Goal: Information Seeking & Learning: Learn about a topic

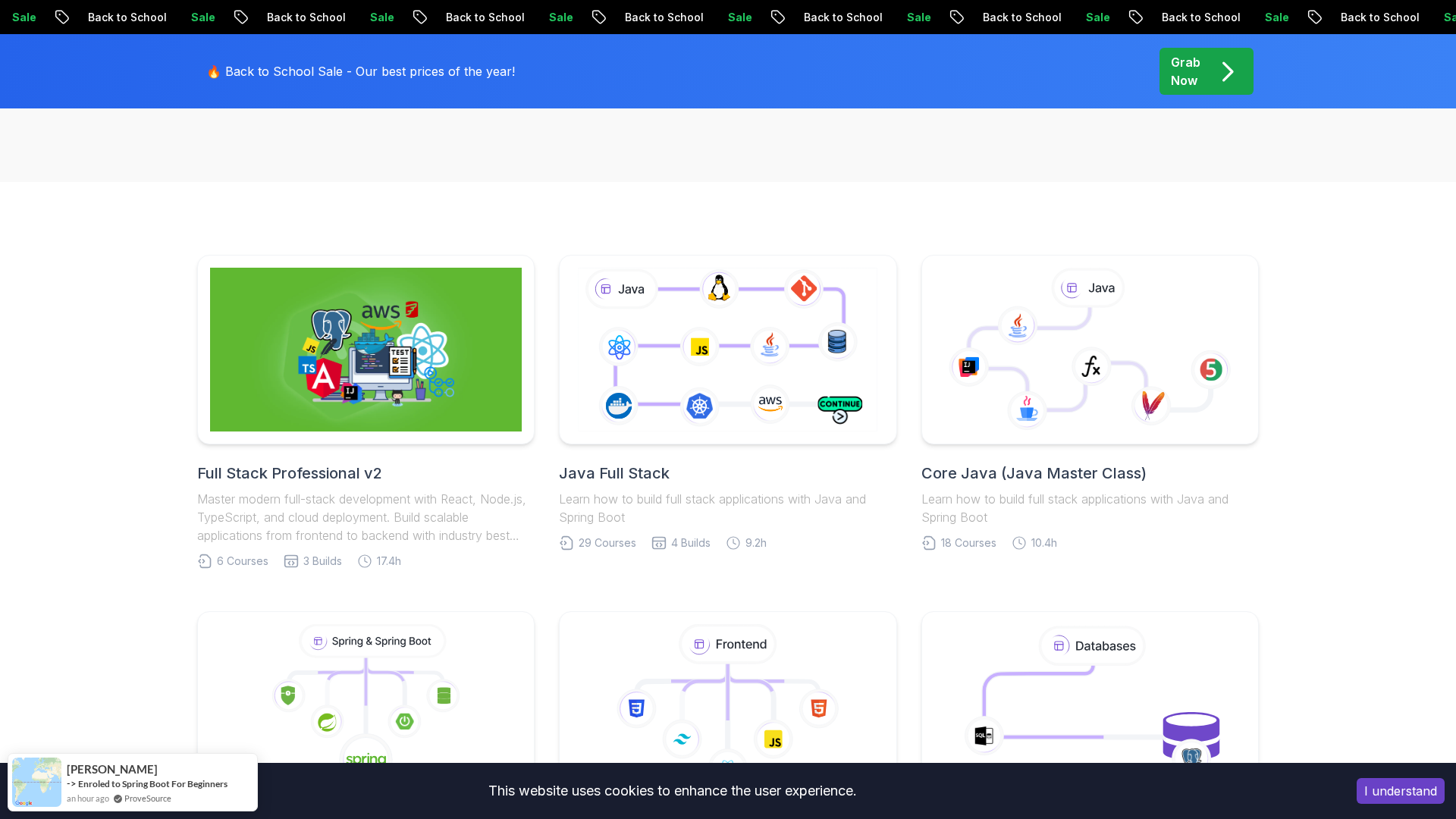
scroll to position [372, 0]
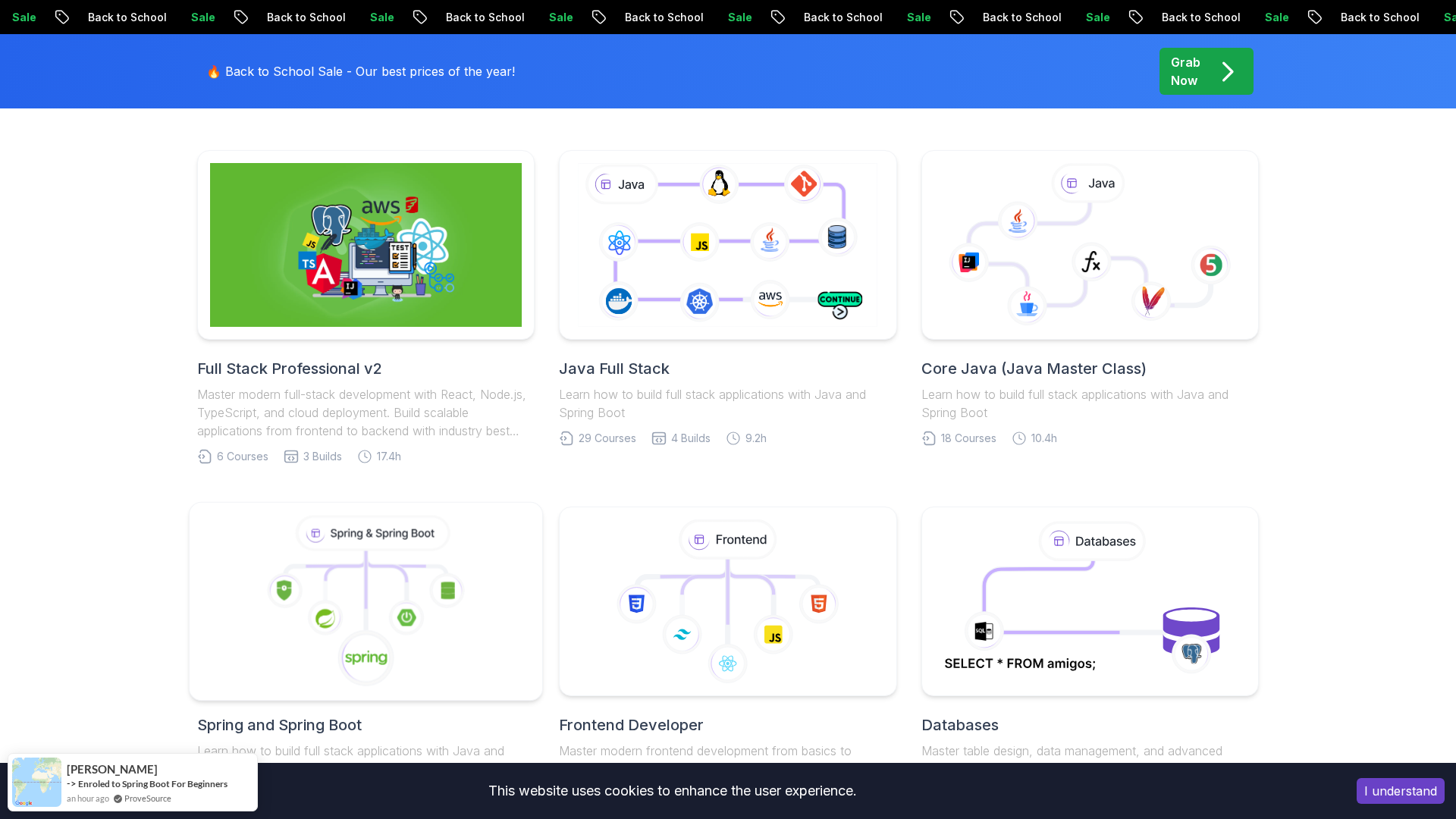
click at [474, 590] on icon at bounding box center [366, 602] width 327 height 173
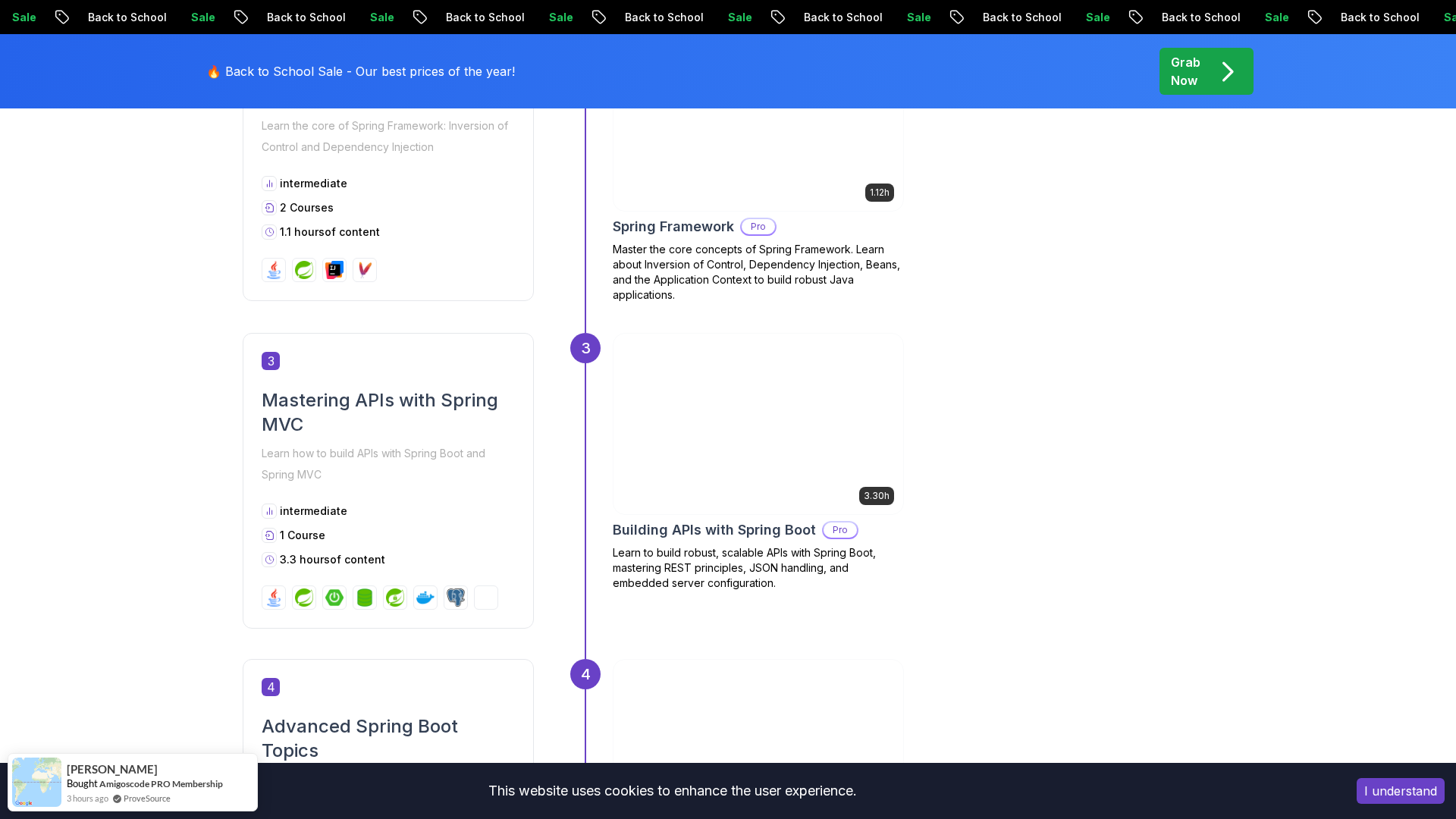
scroll to position [1184, 0]
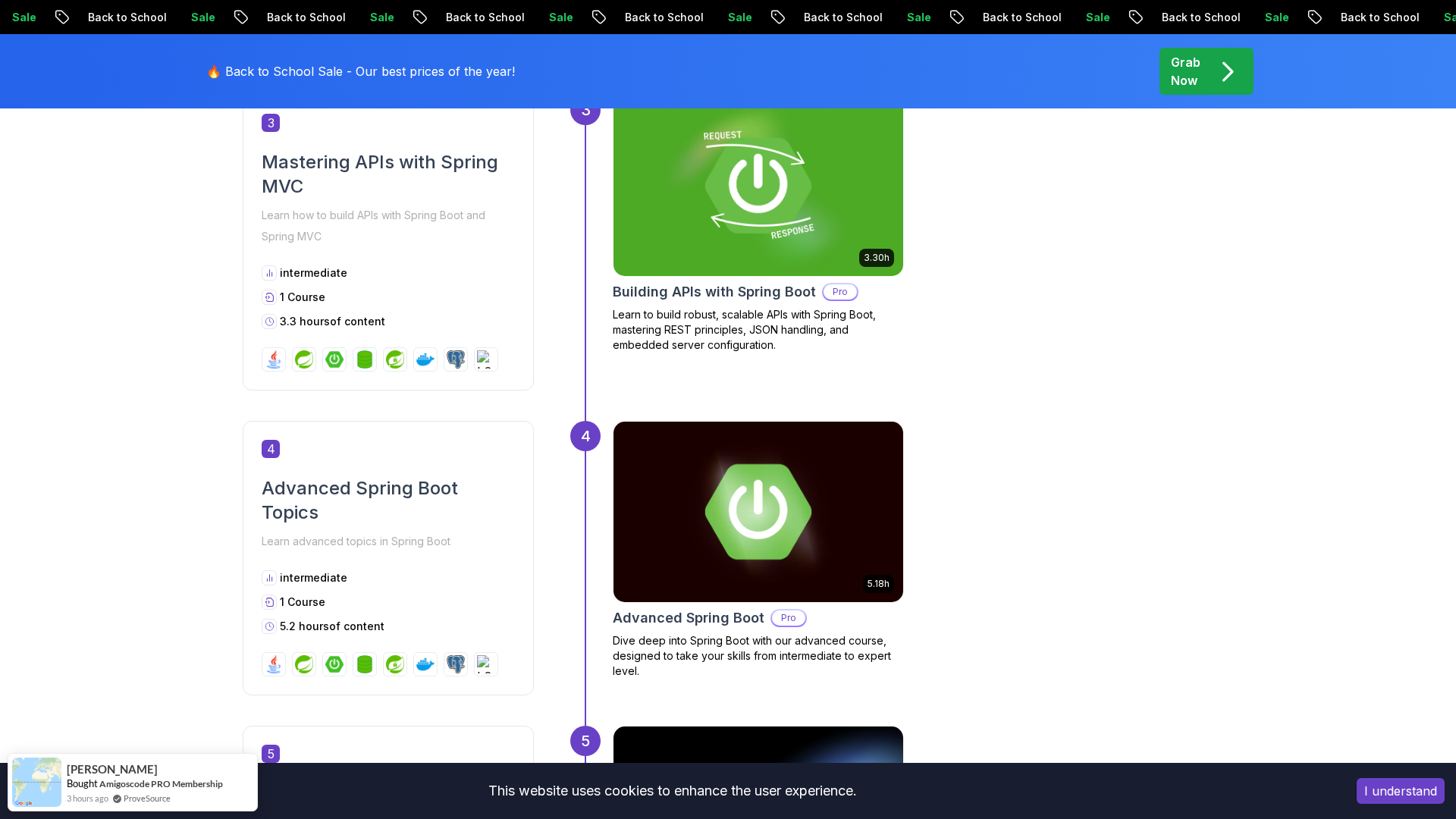
scroll to position [1420, 0]
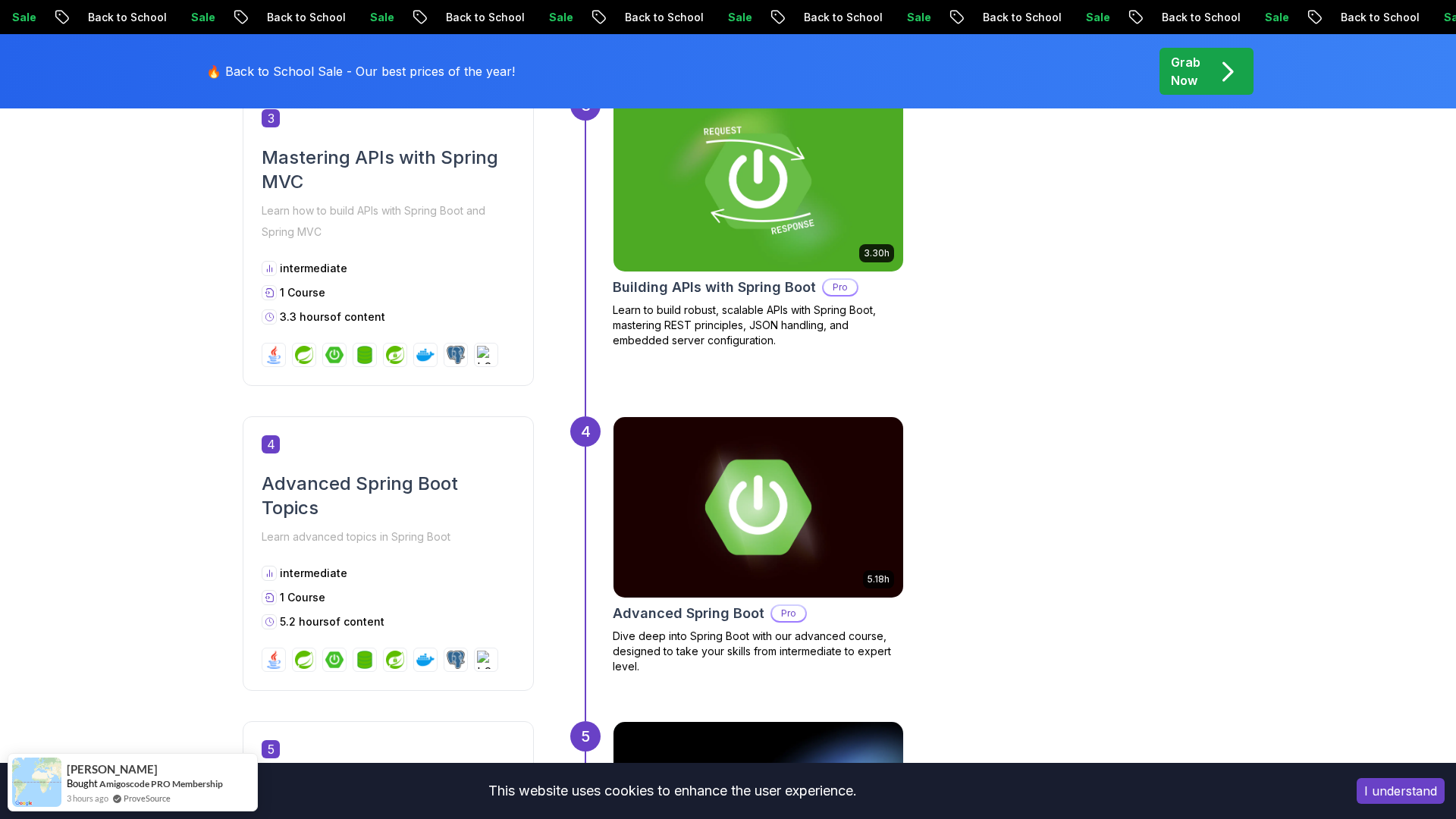
click at [1427, 793] on button "I understand" at bounding box center [1400, 791] width 88 height 25
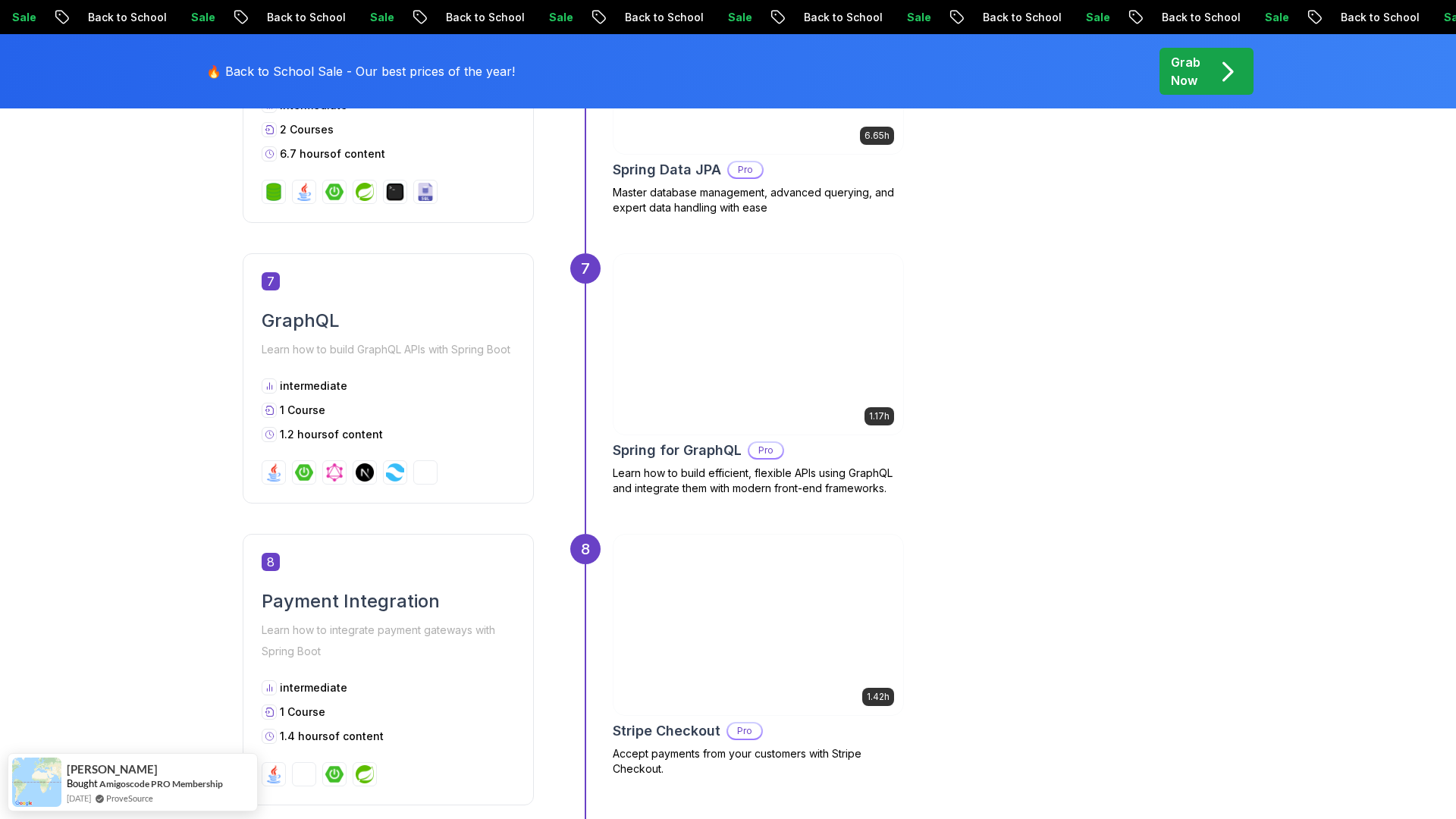
scroll to position [2125, 0]
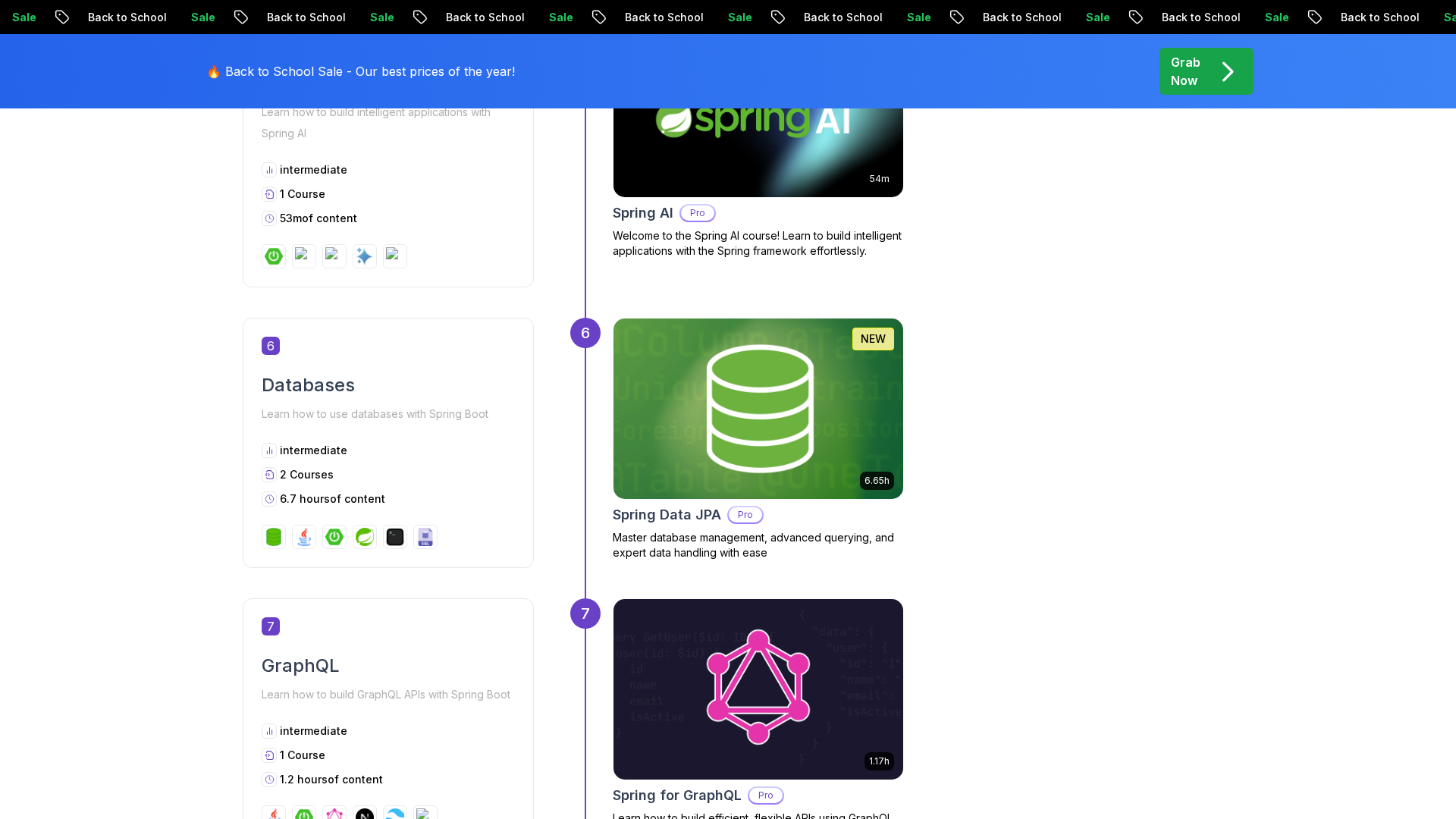
click at [753, 352] on img at bounding box center [757, 409] width 304 height 189
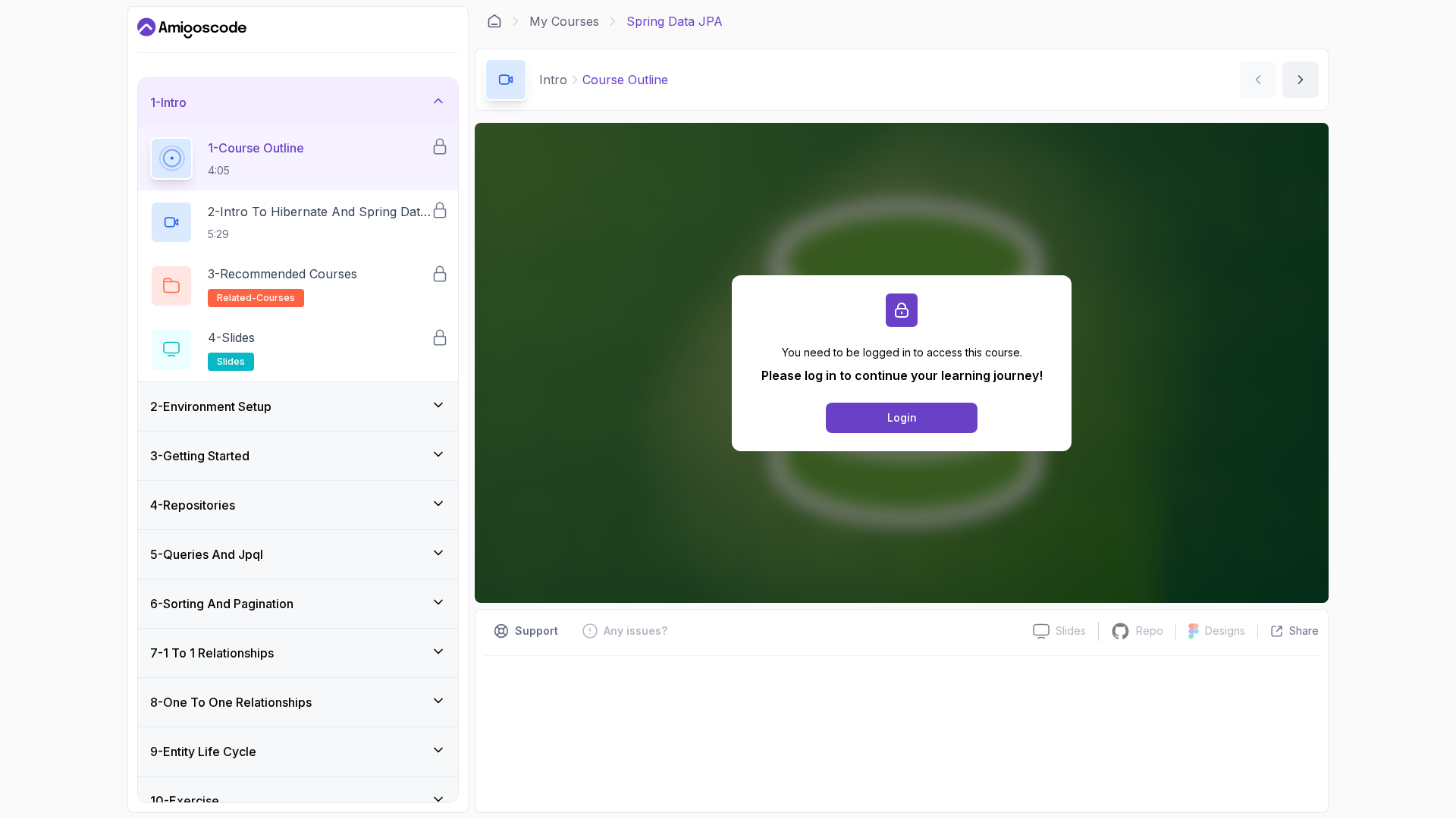
click at [256, 410] on h3 "2 - Environment Setup" at bounding box center [211, 406] width 122 height 18
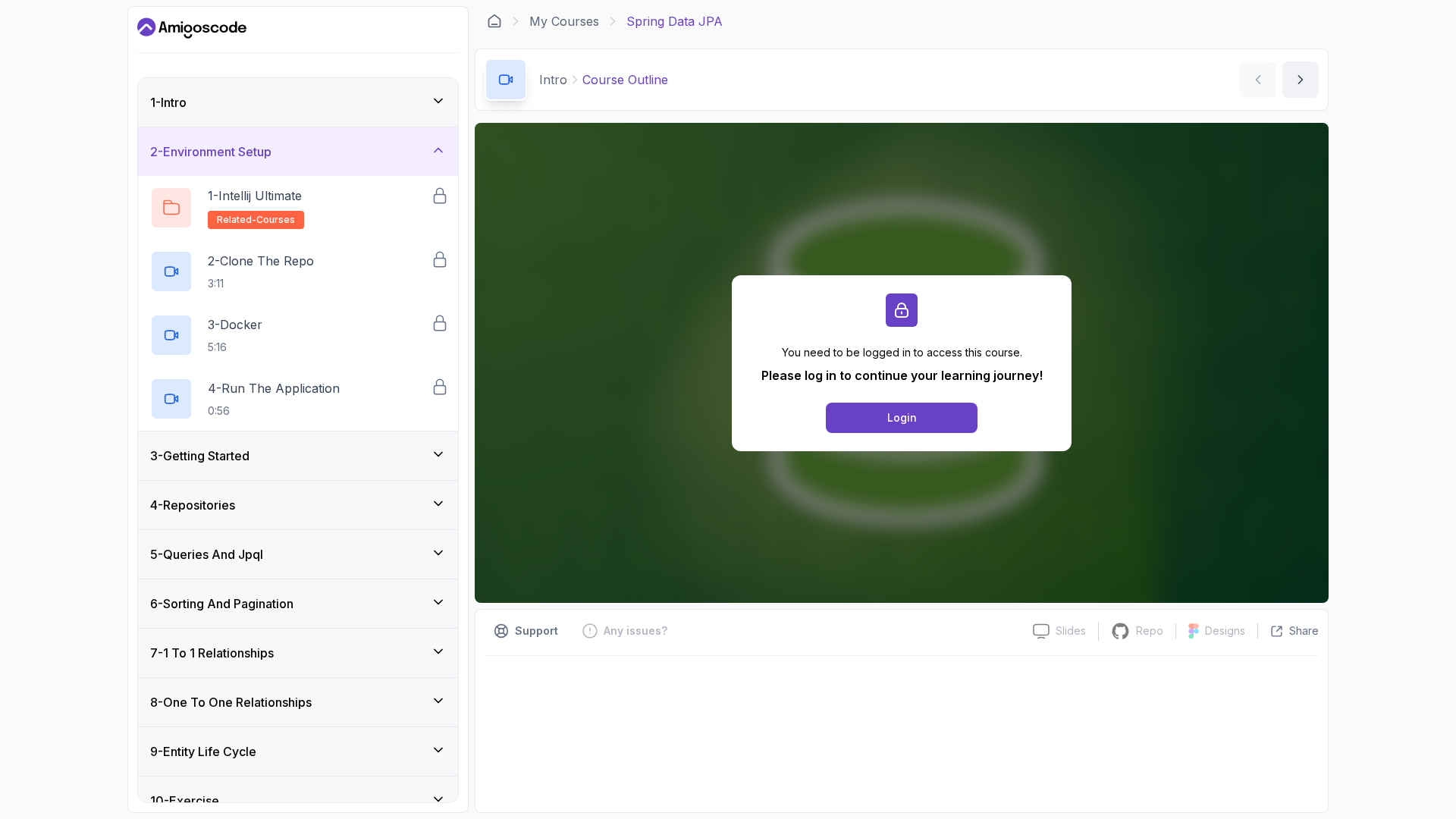
click at [268, 448] on div "3 - Getting Started" at bounding box center [298, 456] width 296 height 18
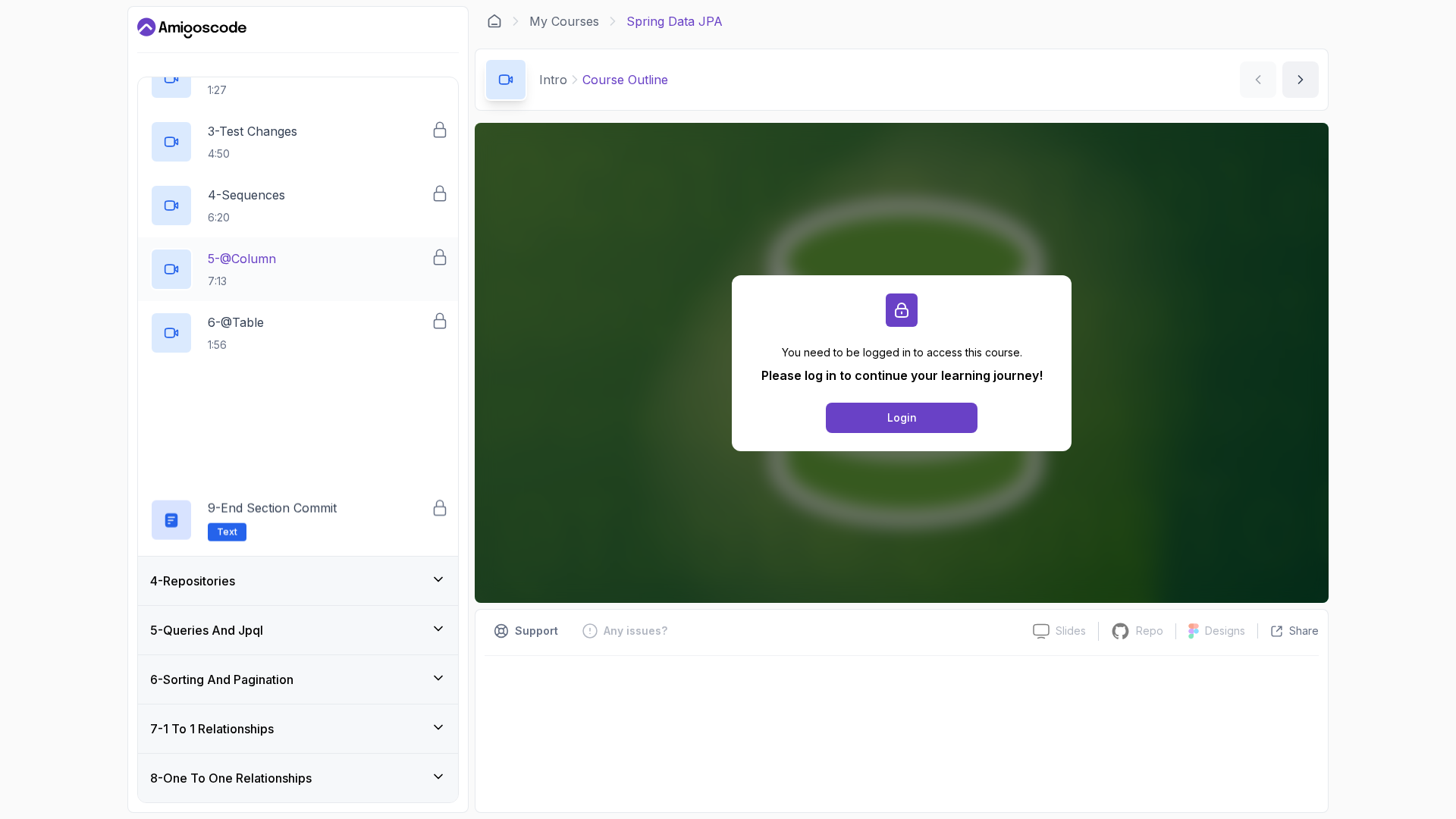
scroll to position [262, 0]
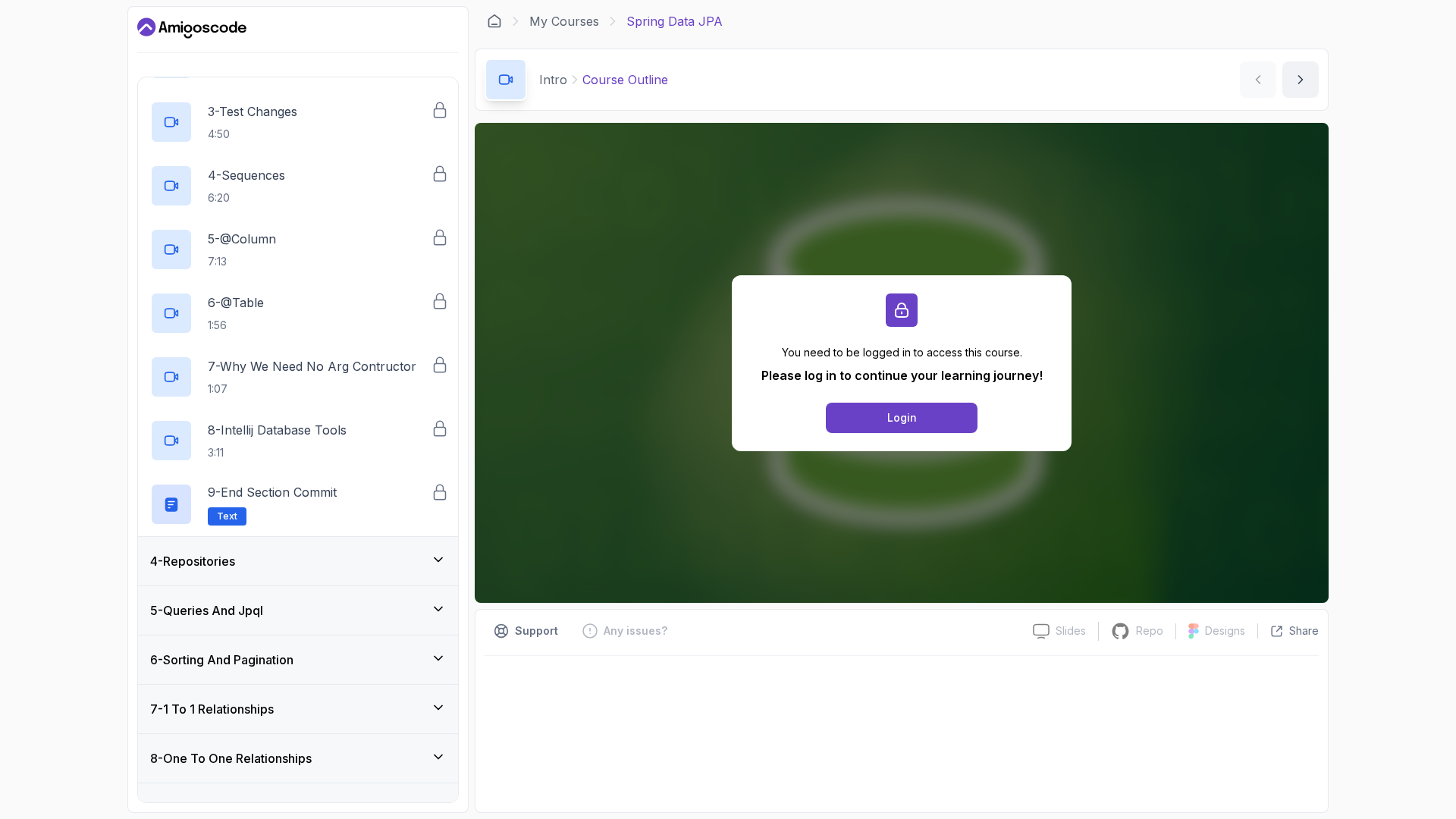
click at [306, 572] on div "4 - Repositories" at bounding box center [298, 561] width 320 height 49
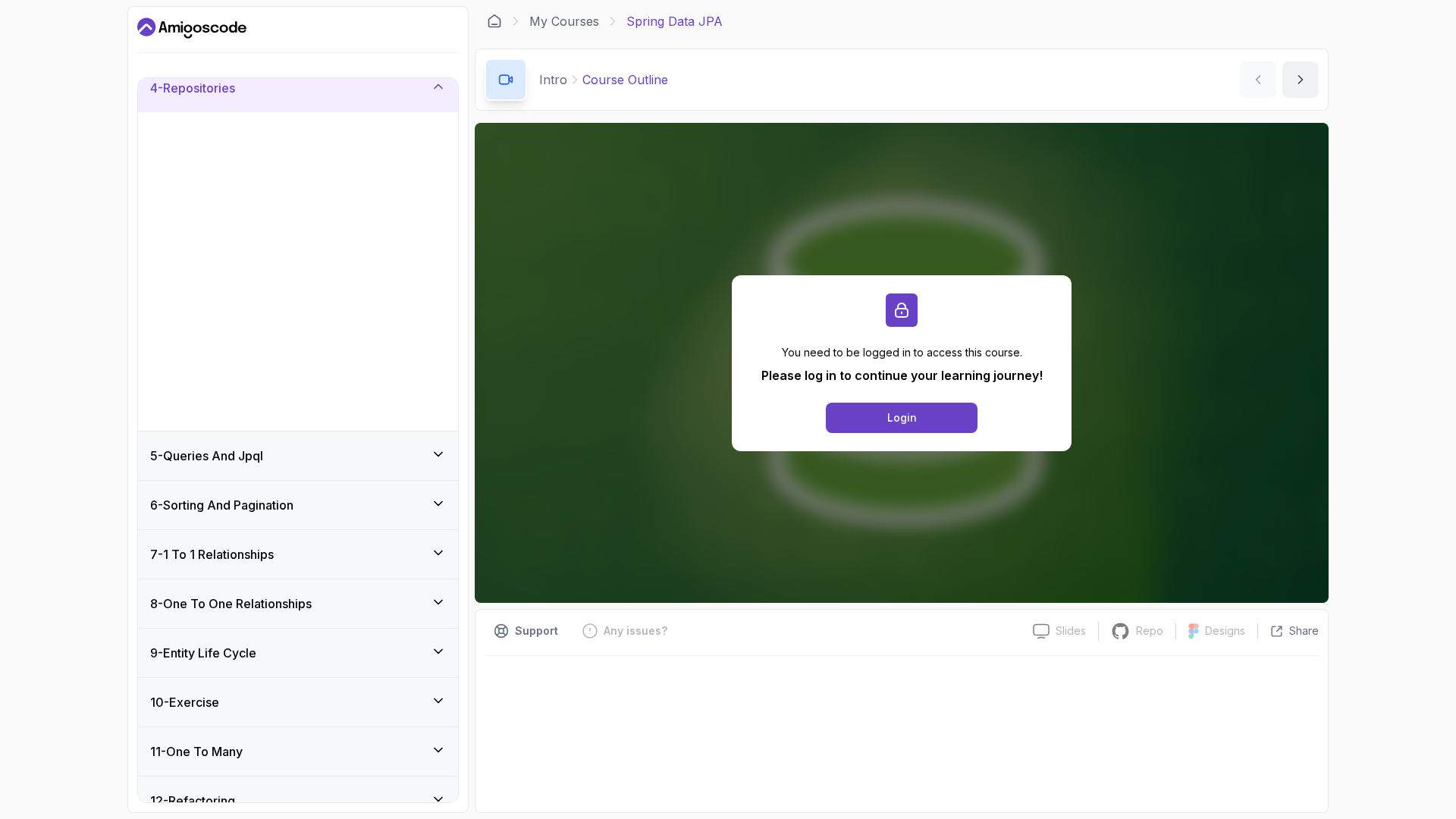
scroll to position [159, 0]
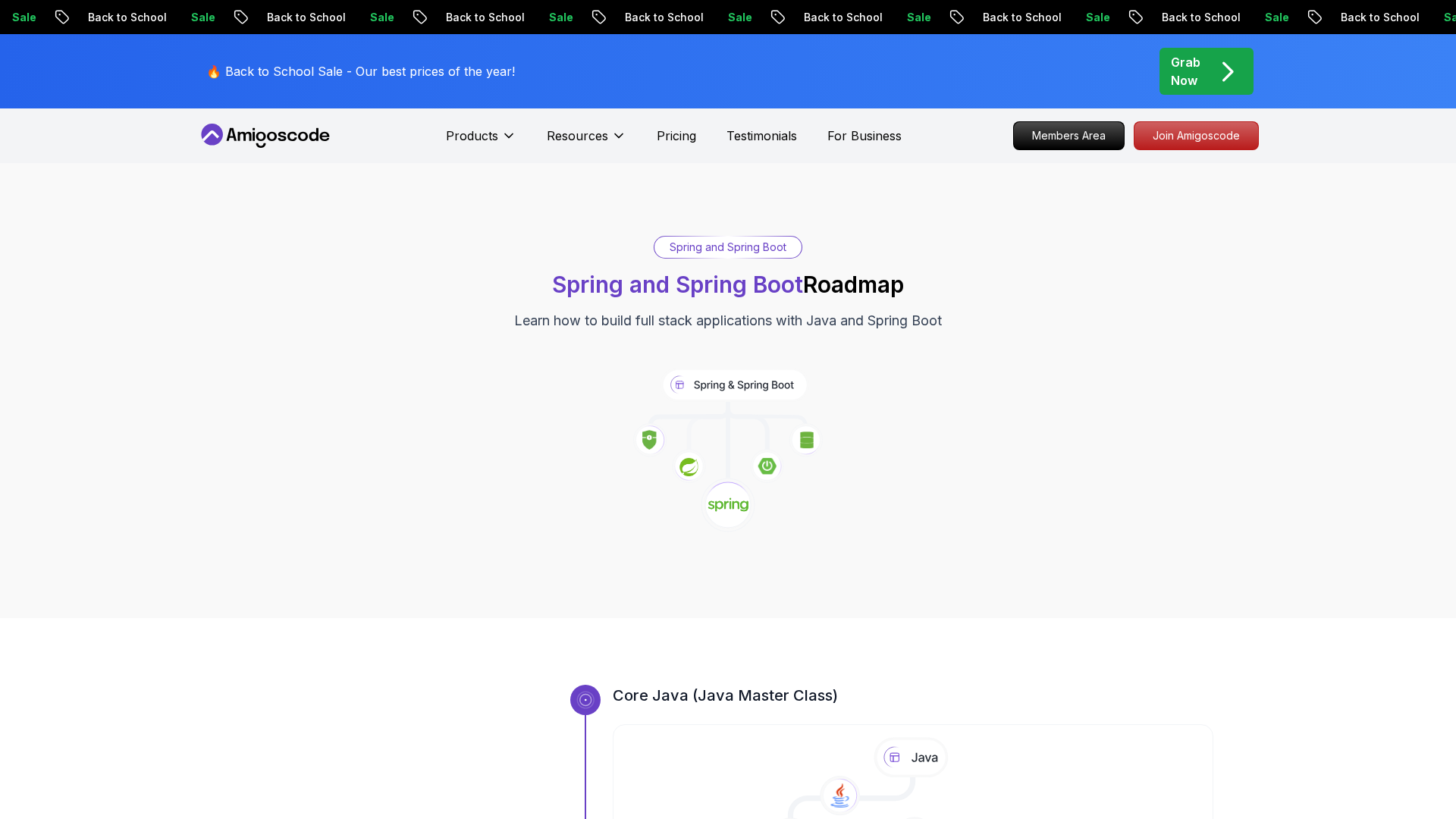
scroll to position [229, 0]
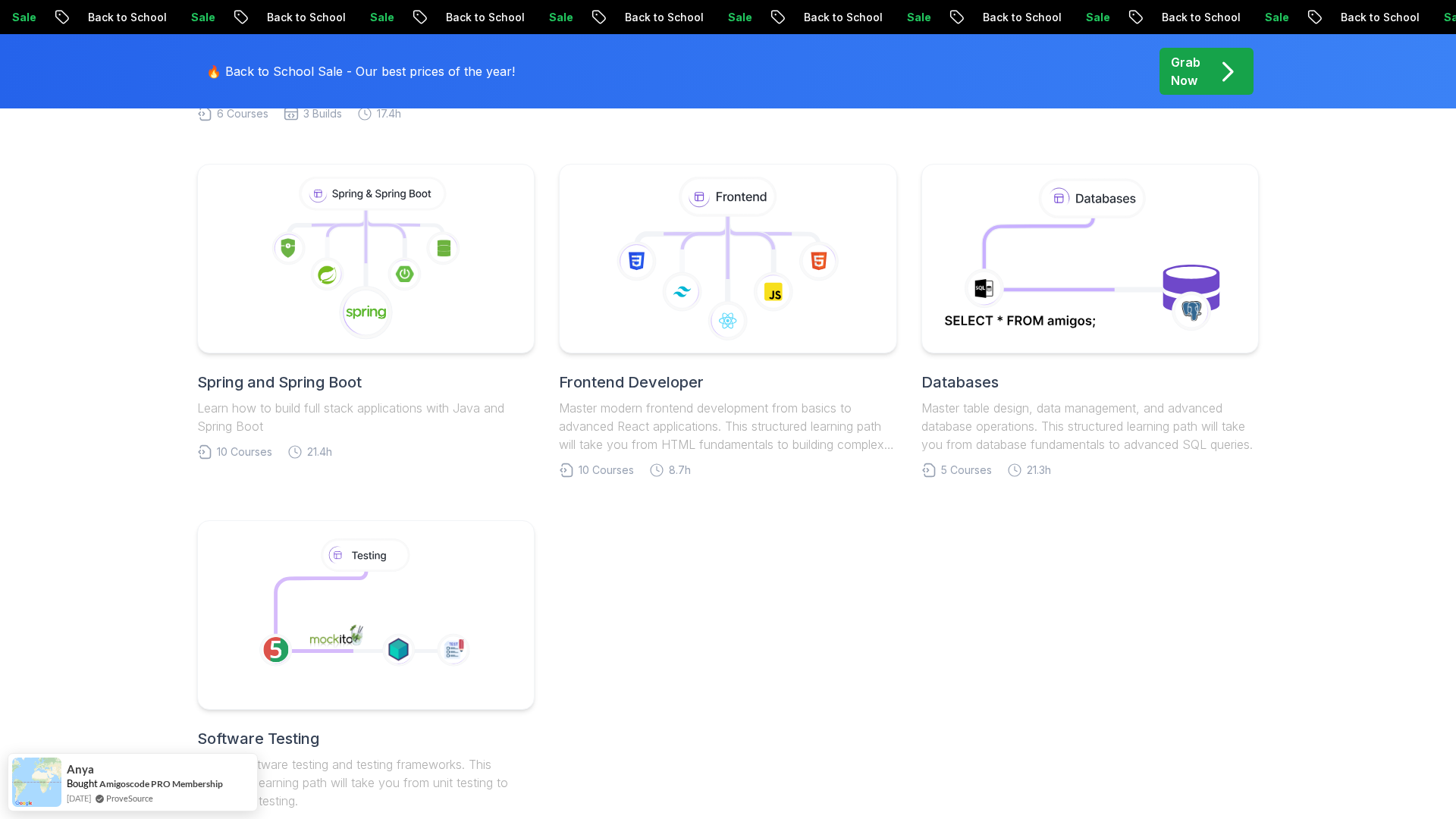
scroll to position [730, 0]
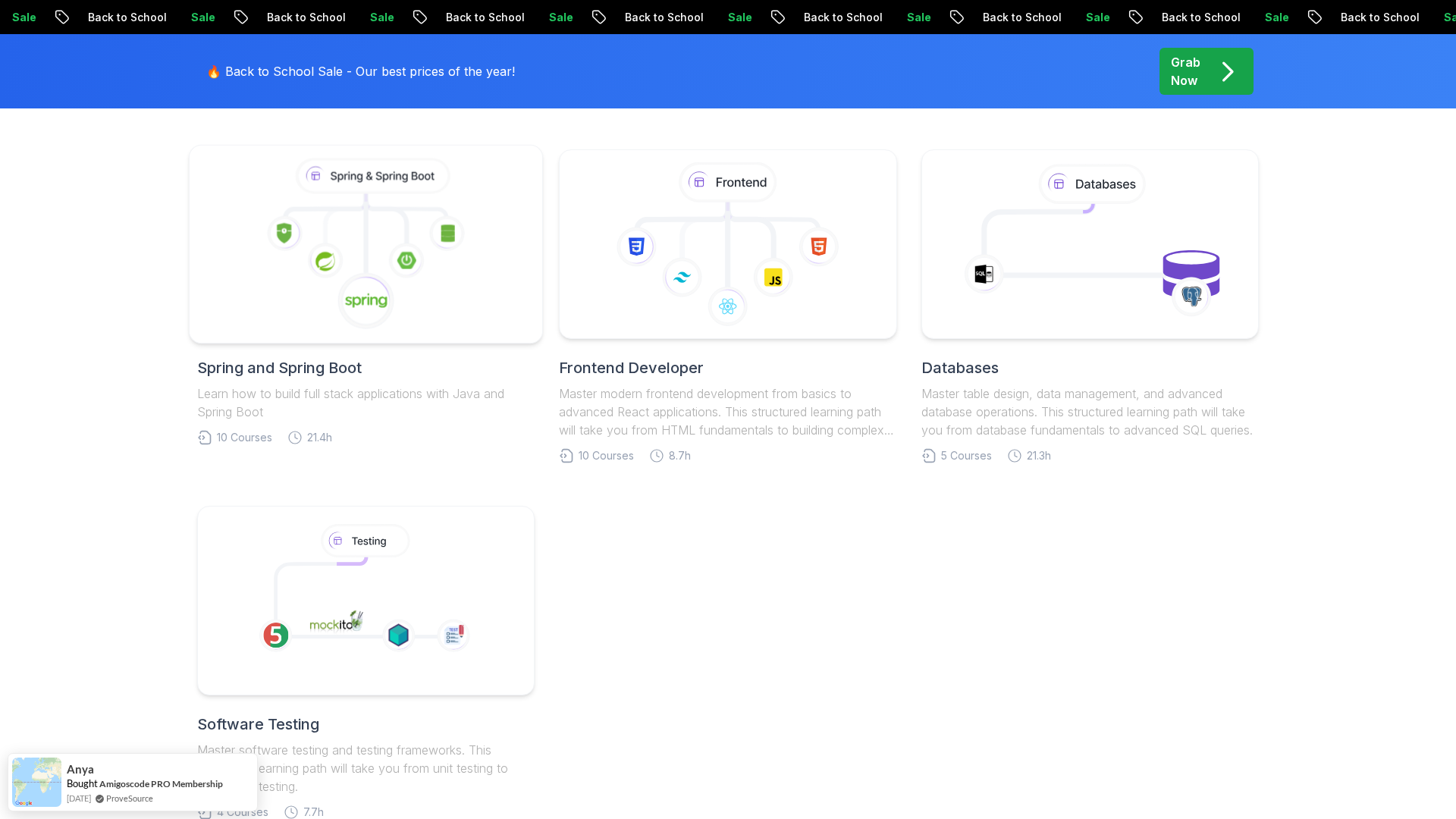
click at [365, 316] on icon at bounding box center [366, 301] width 58 height 58
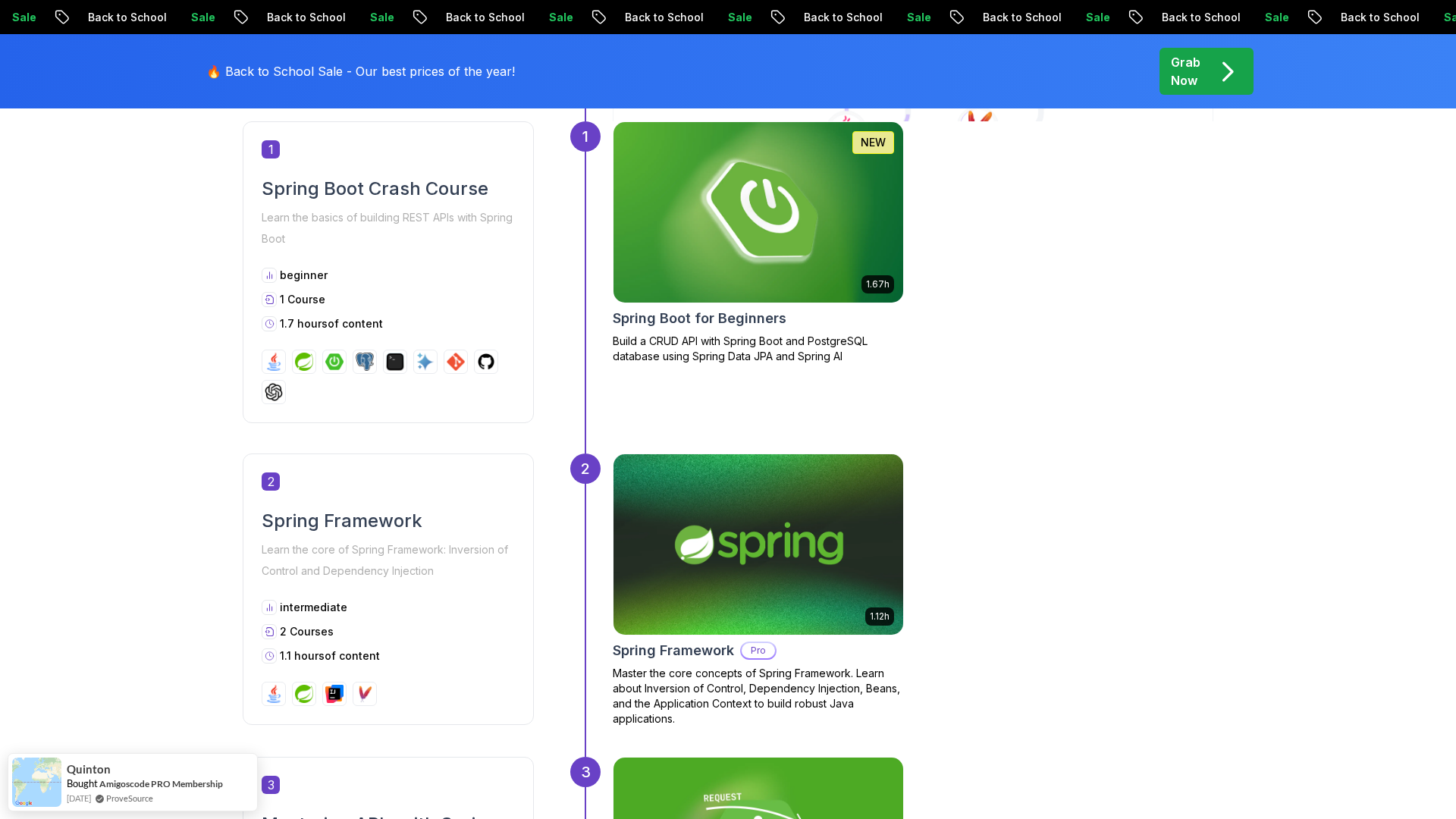
scroll to position [750, 0]
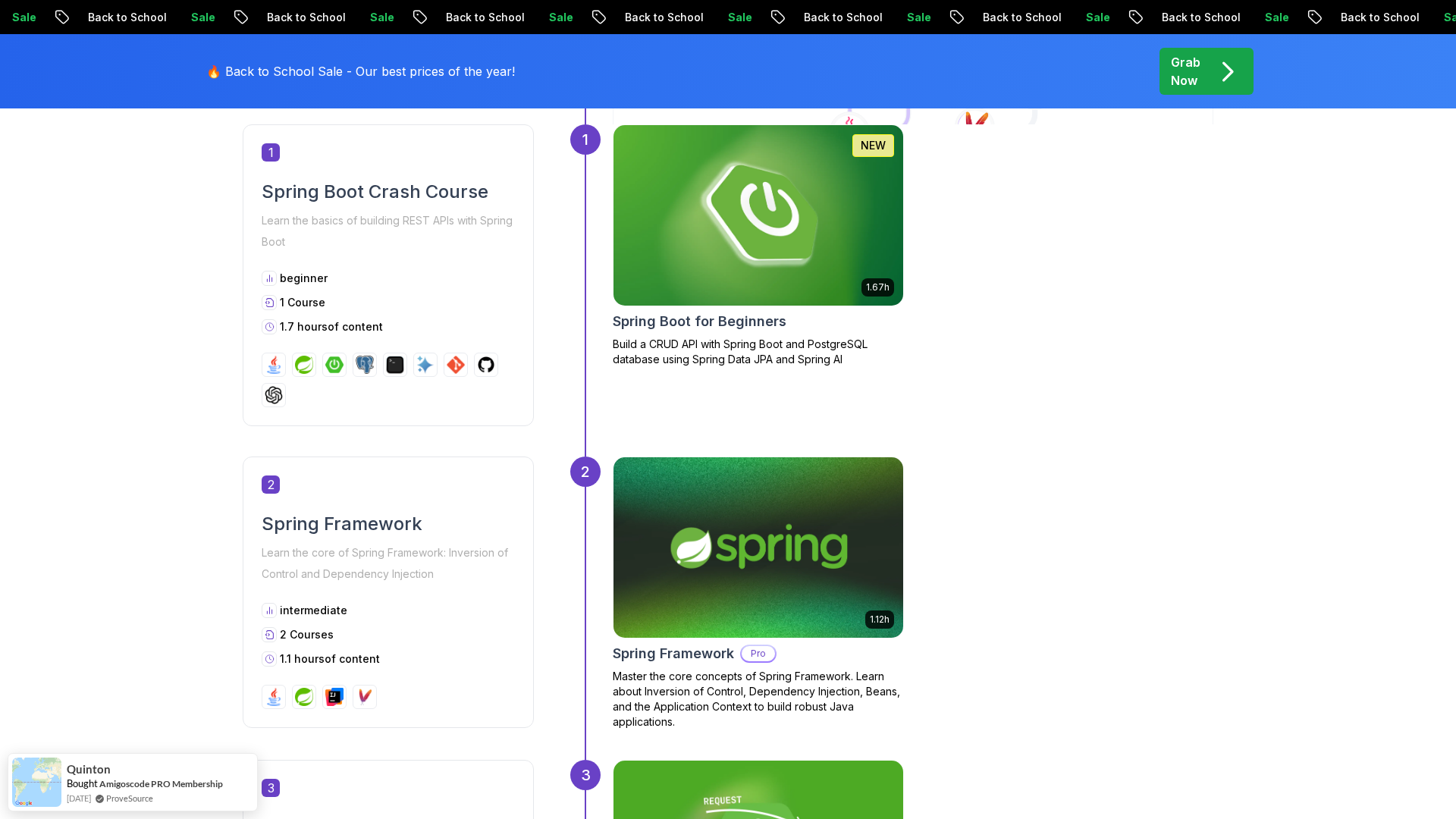
click at [823, 528] on img at bounding box center [757, 548] width 304 height 189
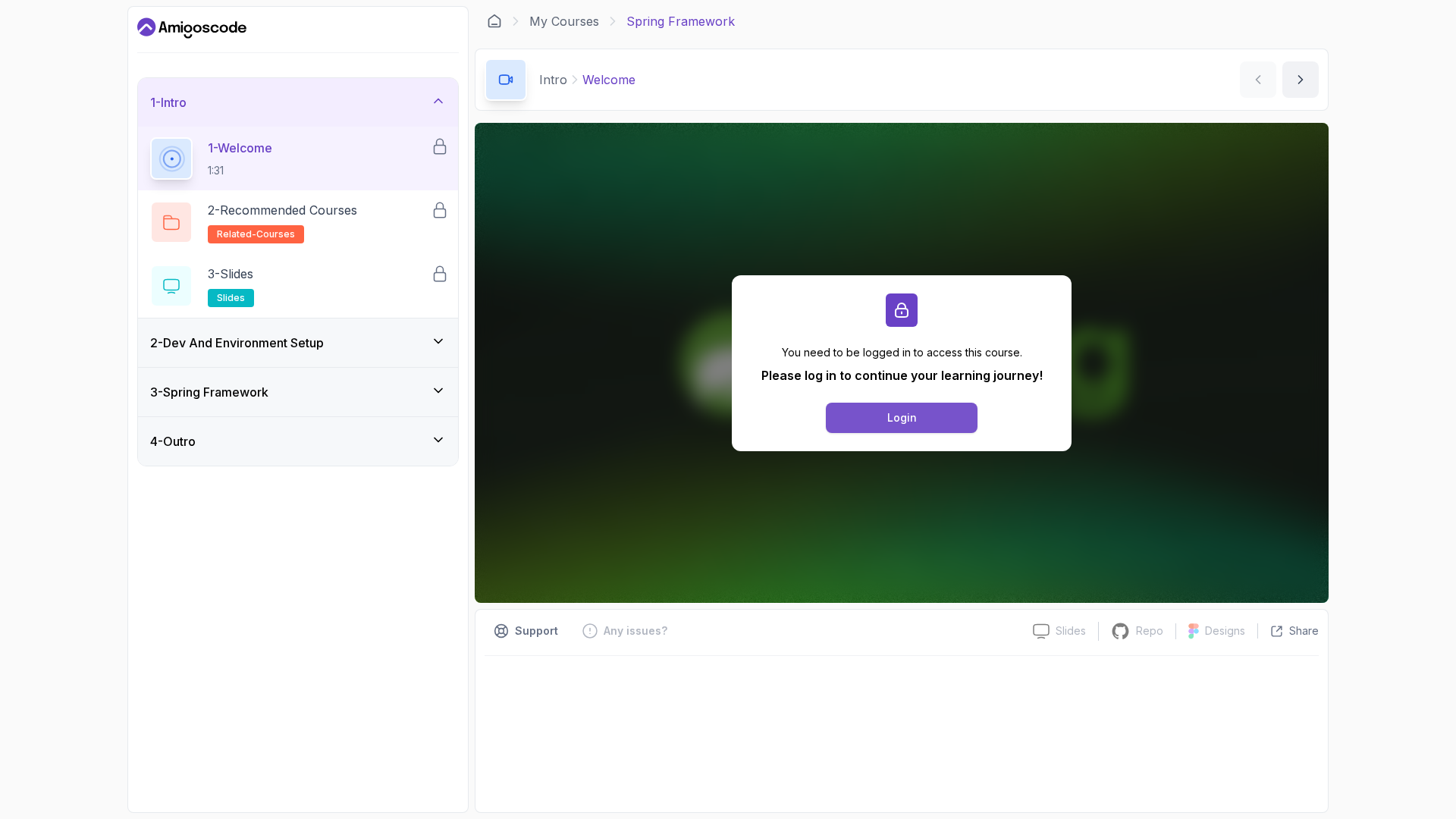
click at [917, 432] on button "Login" at bounding box center [901, 418] width 152 height 30
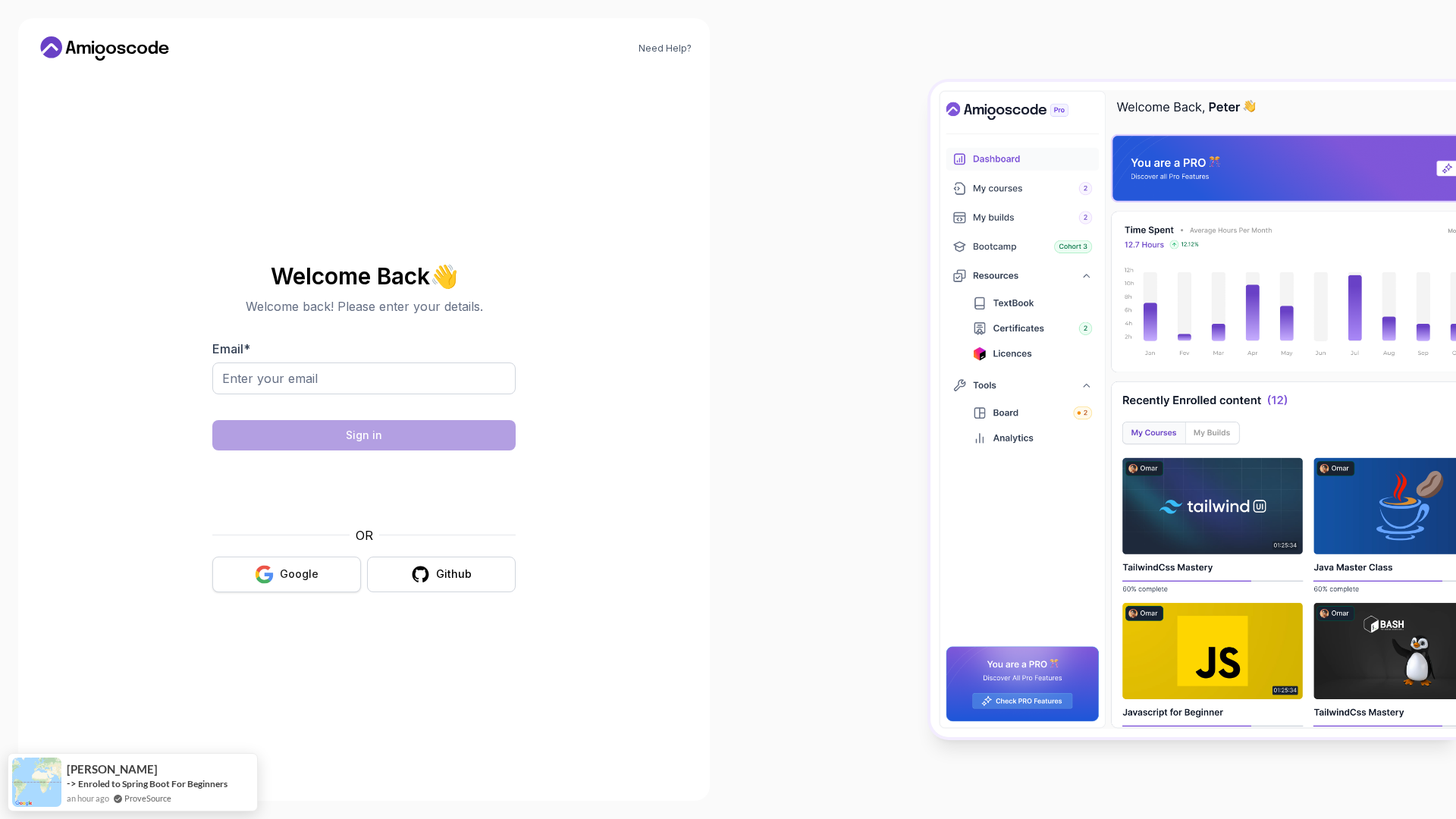
click at [309, 566] on button "Google" at bounding box center [286, 574] width 149 height 36
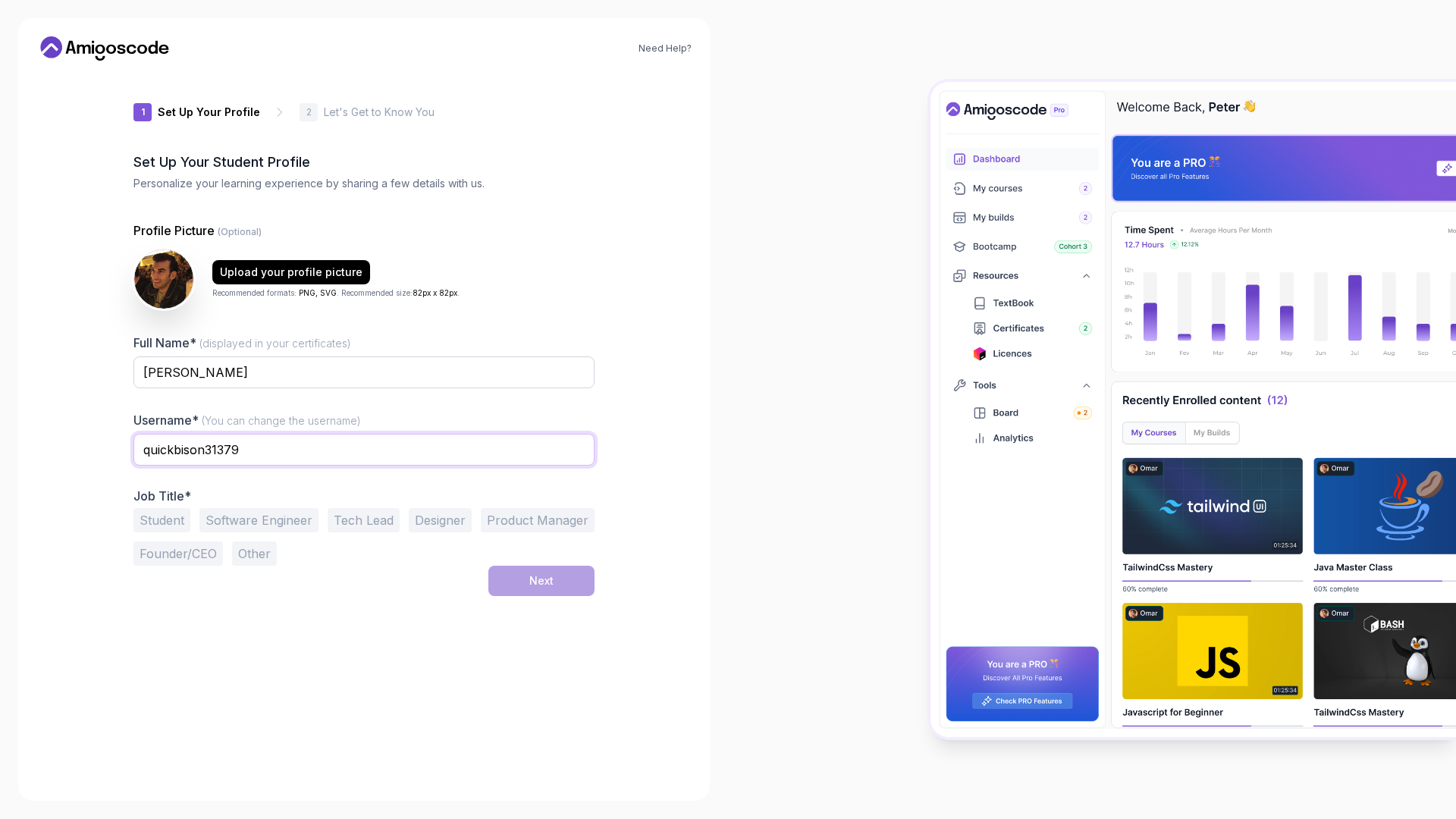
click at [263, 448] on input "quickbison31379" at bounding box center [364, 450] width 461 height 32
type input "cemd"
click at [444, 404] on div at bounding box center [364, 398] width 461 height 14
click at [177, 532] on button "Student" at bounding box center [162, 520] width 57 height 25
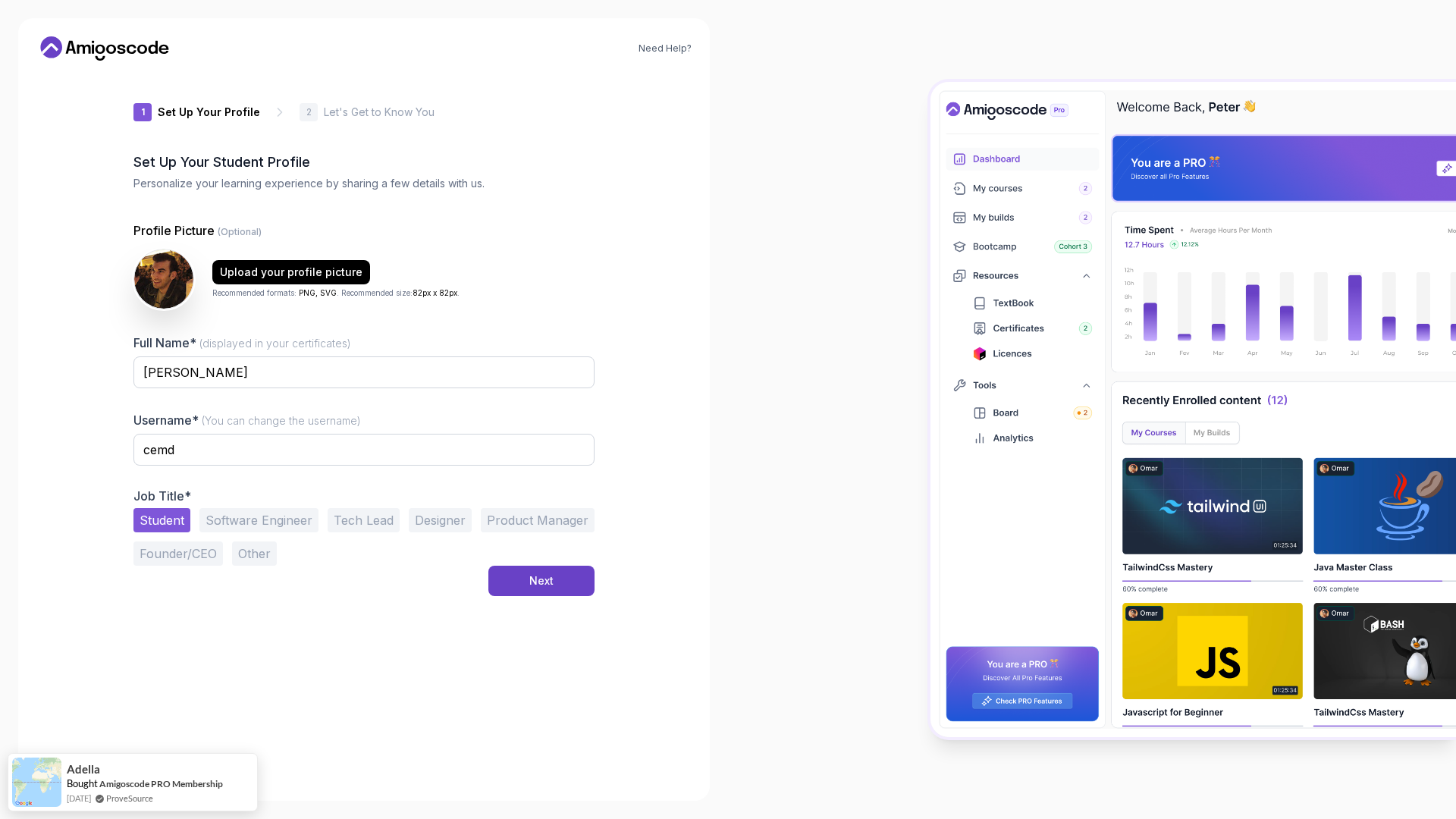
click at [241, 518] on button "Software Engineer" at bounding box center [259, 520] width 119 height 25
click at [144, 520] on button "Student" at bounding box center [162, 520] width 57 height 25
click at [228, 520] on button "Software Engineer" at bounding box center [259, 520] width 119 height 25
click at [524, 574] on button "Next" at bounding box center [541, 581] width 106 height 30
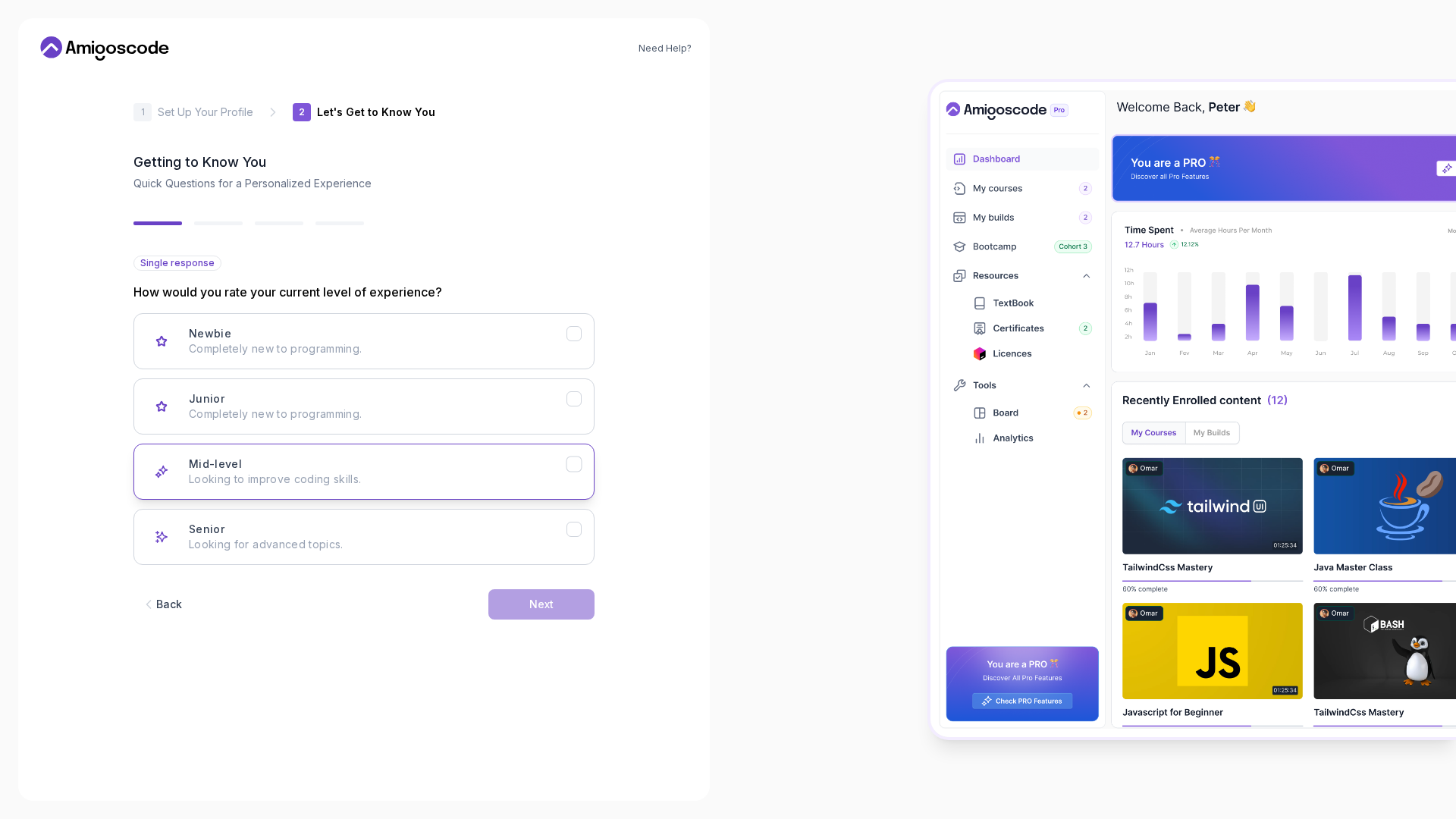
click at [364, 479] on p "Looking to improve coding skills." at bounding box center [378, 479] width 378 height 15
click at [540, 598] on div "Next" at bounding box center [541, 604] width 25 height 15
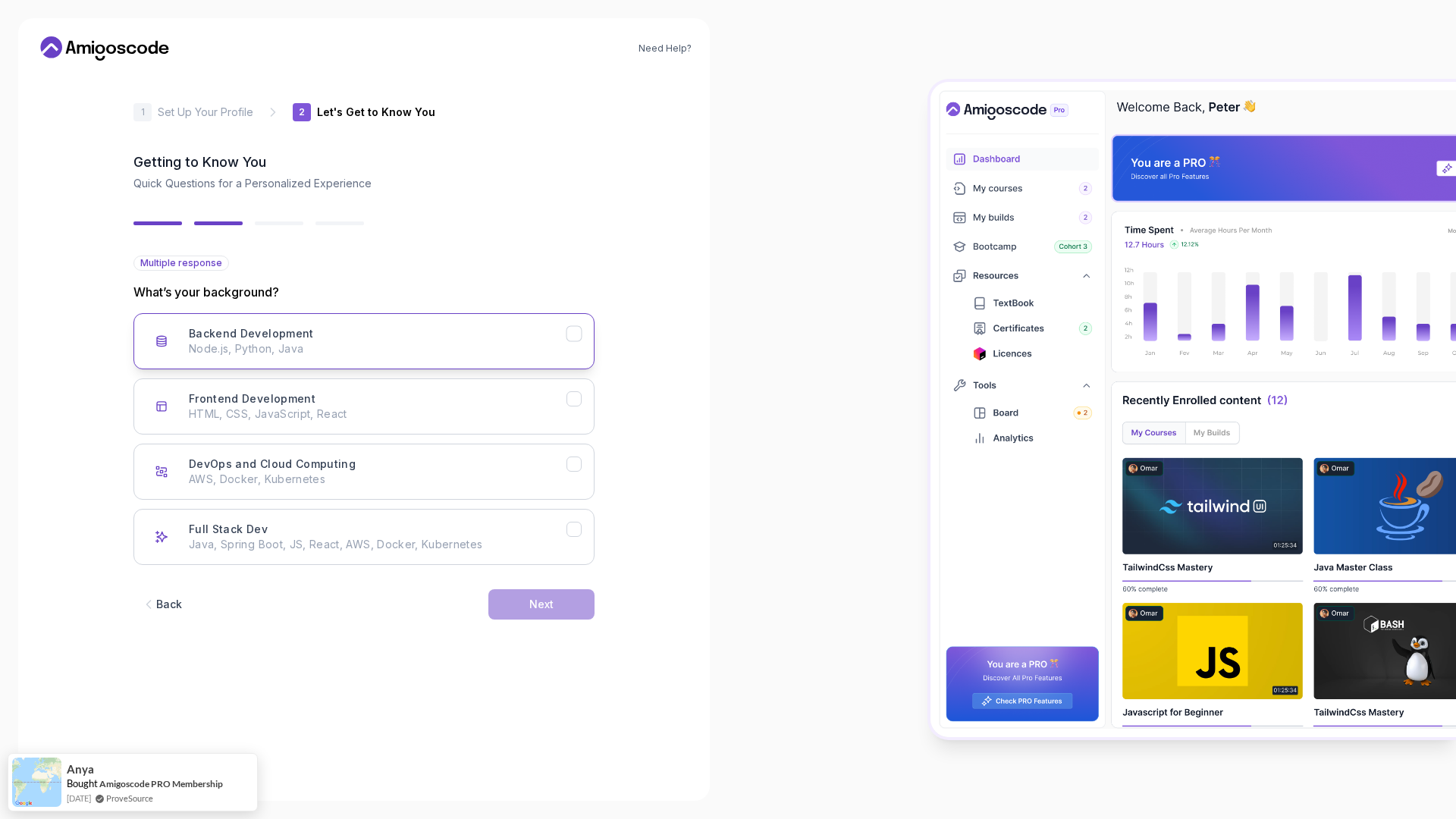
click at [469, 331] on div "Backend Development Node.js, Python, Java" at bounding box center [378, 341] width 378 height 30
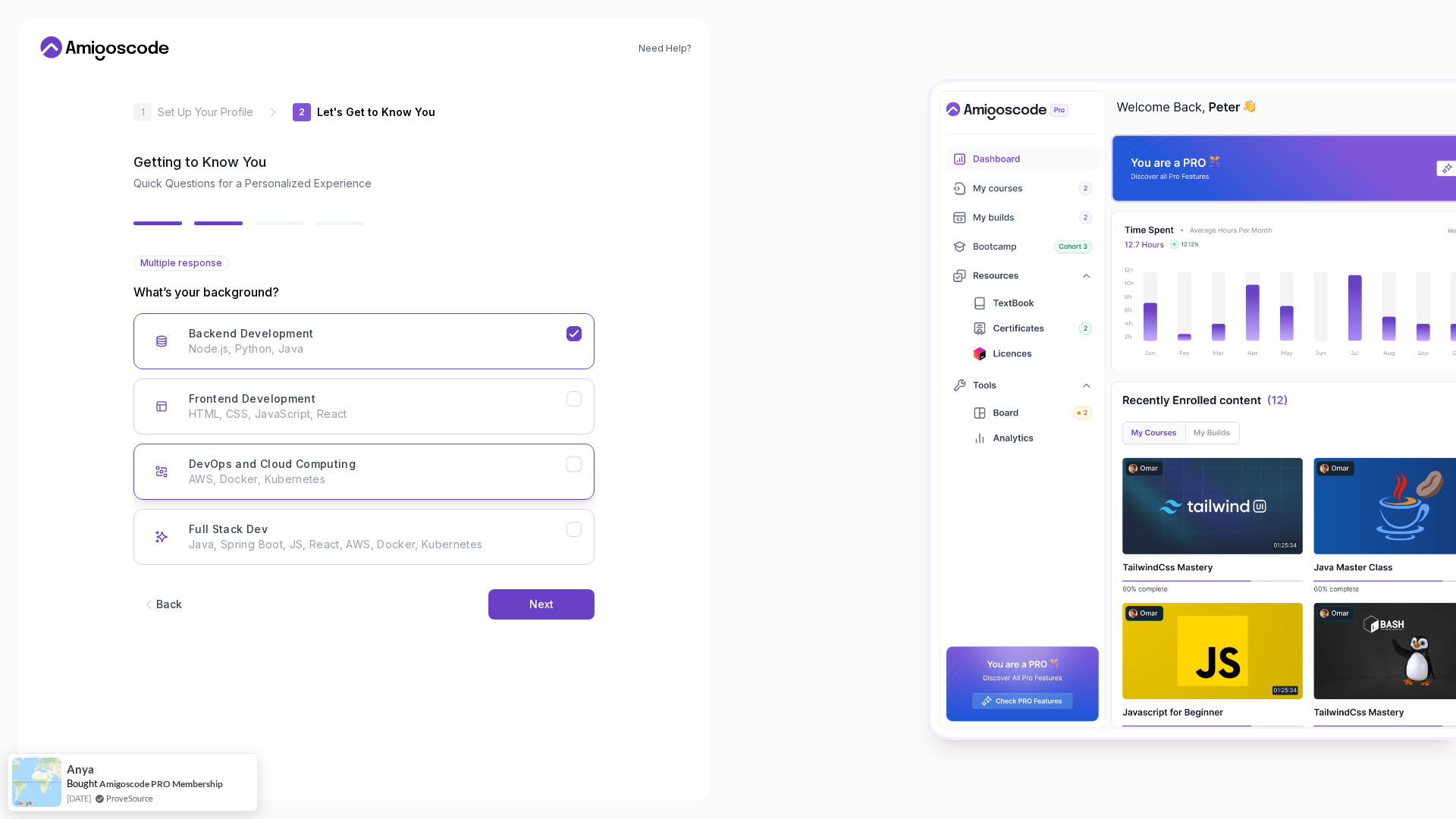
click at [472, 452] on button "DevOps and Cloud Computing AWS, Docker, Kubernetes" at bounding box center [364, 472] width 461 height 56
click at [527, 553] on button "Full Stack Dev Java, Spring Boot, JS, React, AWS, Docker, Kubernetes" at bounding box center [364, 537] width 461 height 56
click at [536, 602] on div "Next" at bounding box center [541, 604] width 25 height 15
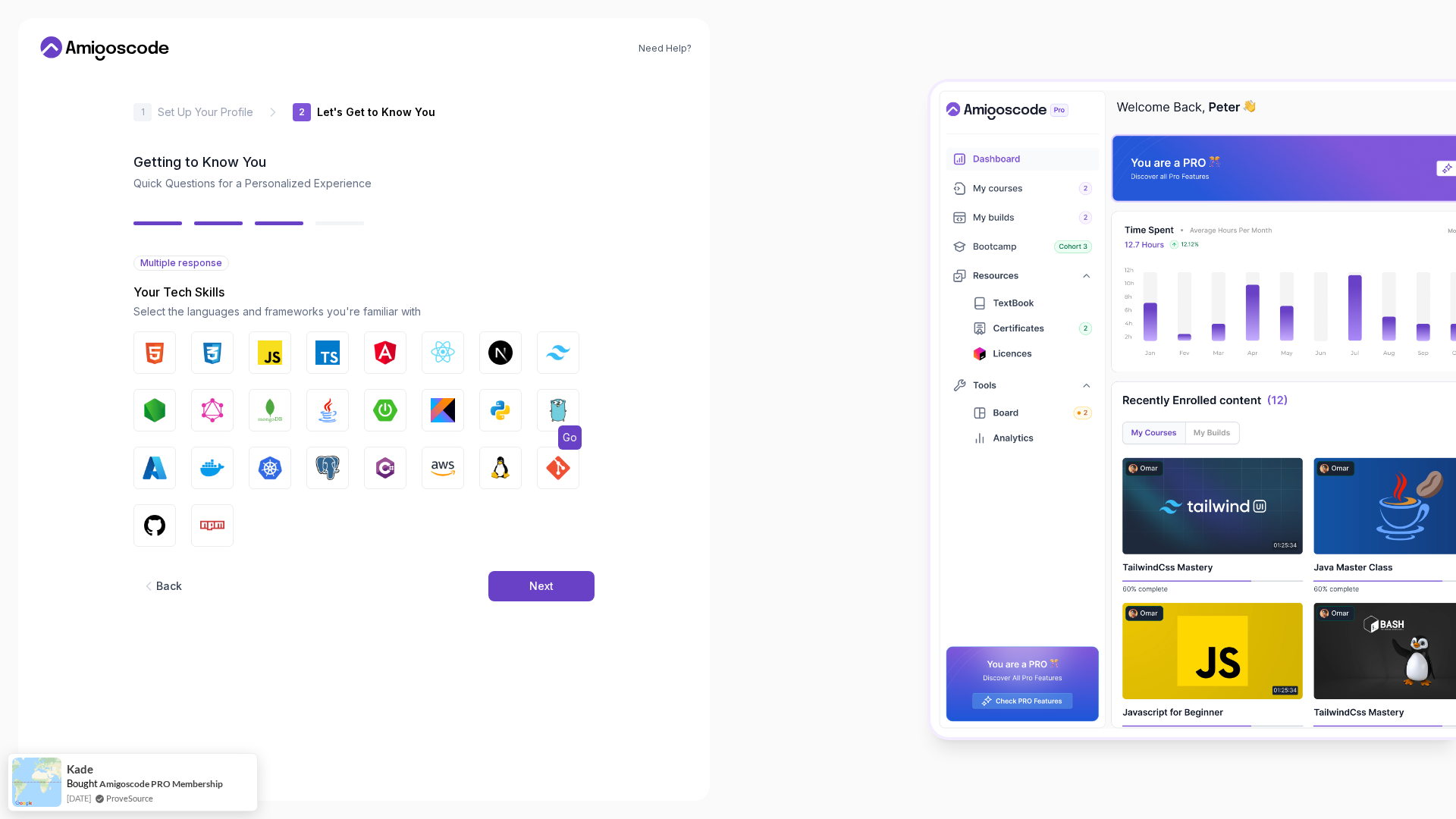
click at [546, 417] on img "button" at bounding box center [558, 410] width 25 height 25
click at [501, 474] on img "button" at bounding box center [500, 468] width 25 height 25
click at [568, 487] on span "GIT" at bounding box center [571, 495] width 26 height 25
click at [203, 533] on img "button" at bounding box center [212, 526] width 25 height 25
click at [152, 538] on button "GitHub" at bounding box center [154, 525] width 42 height 42
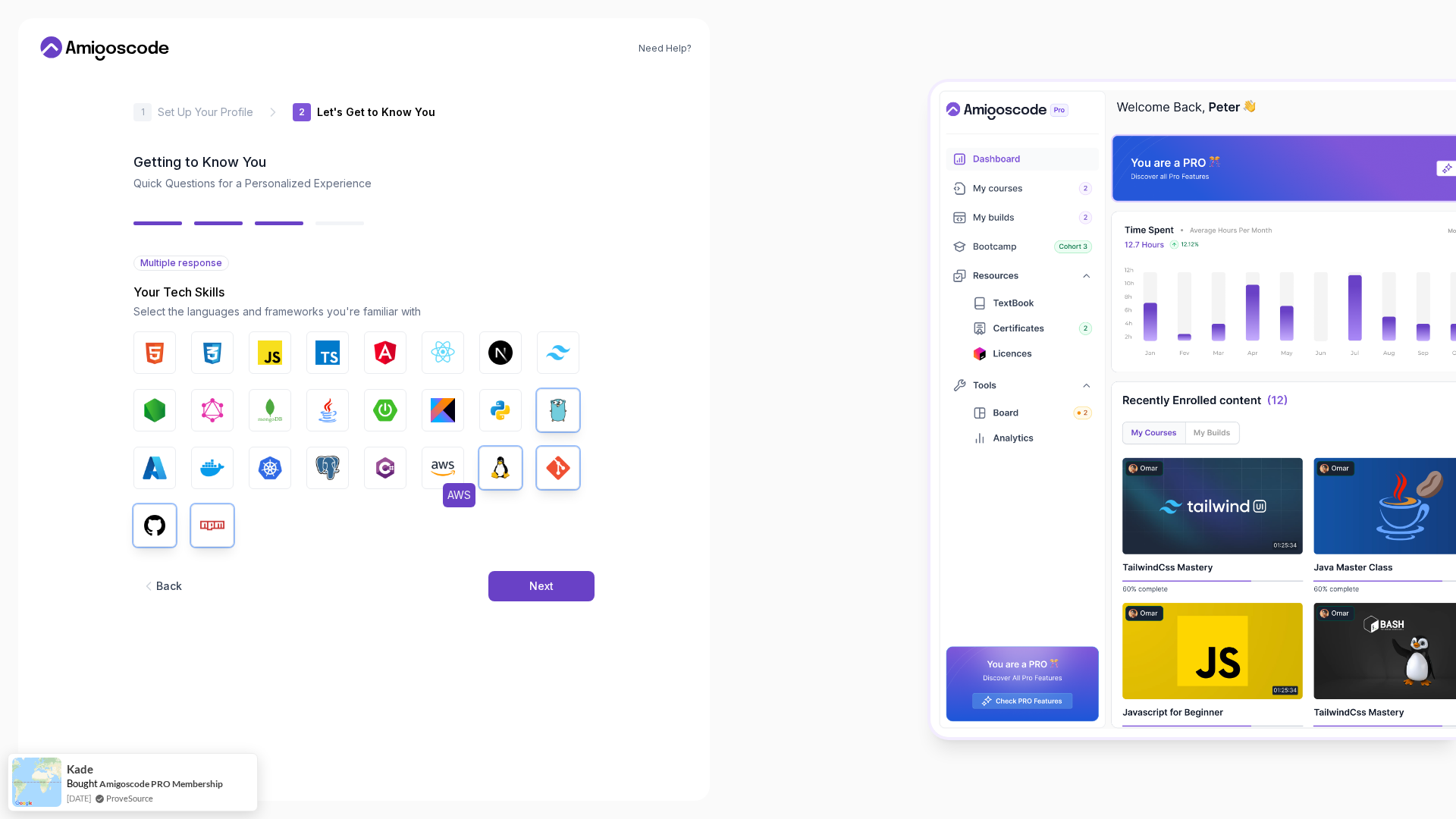
click at [440, 470] on img "button" at bounding box center [443, 468] width 25 height 25
click at [272, 475] on img "button" at bounding box center [269, 468] width 25 height 25
click at [207, 466] on img "button" at bounding box center [212, 468] width 25 height 25
click at [285, 409] on button "MongoDB" at bounding box center [269, 410] width 42 height 42
click at [388, 402] on img "button" at bounding box center [385, 410] width 25 height 25
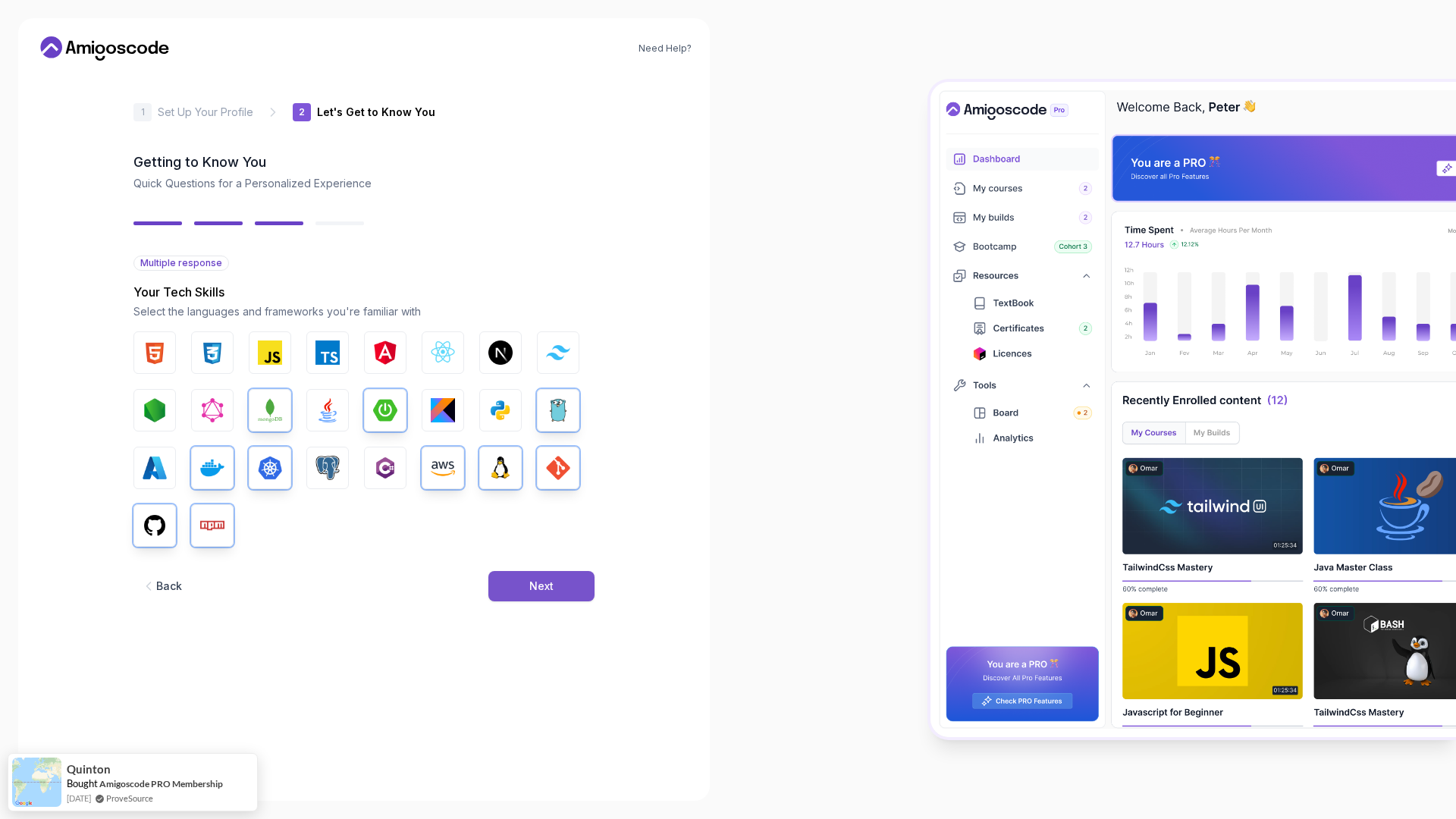
click at [513, 574] on button "Next" at bounding box center [541, 586] width 106 height 30
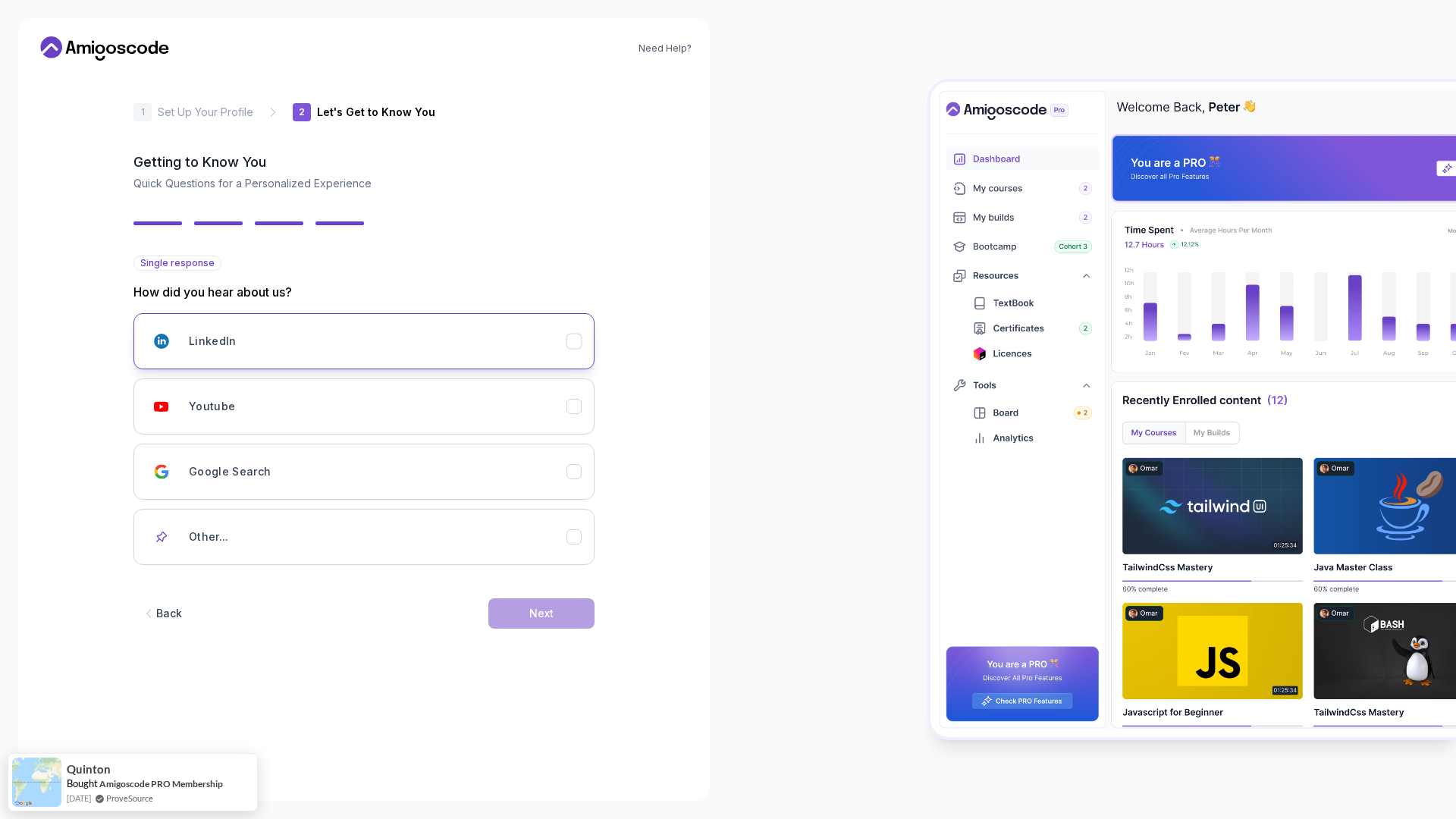
click at [382, 326] on div "LinkedIn" at bounding box center [378, 341] width 378 height 30
click at [386, 413] on div "Youtube" at bounding box center [378, 406] width 378 height 30
click at [549, 611] on div "Next" at bounding box center [541, 613] width 25 height 15
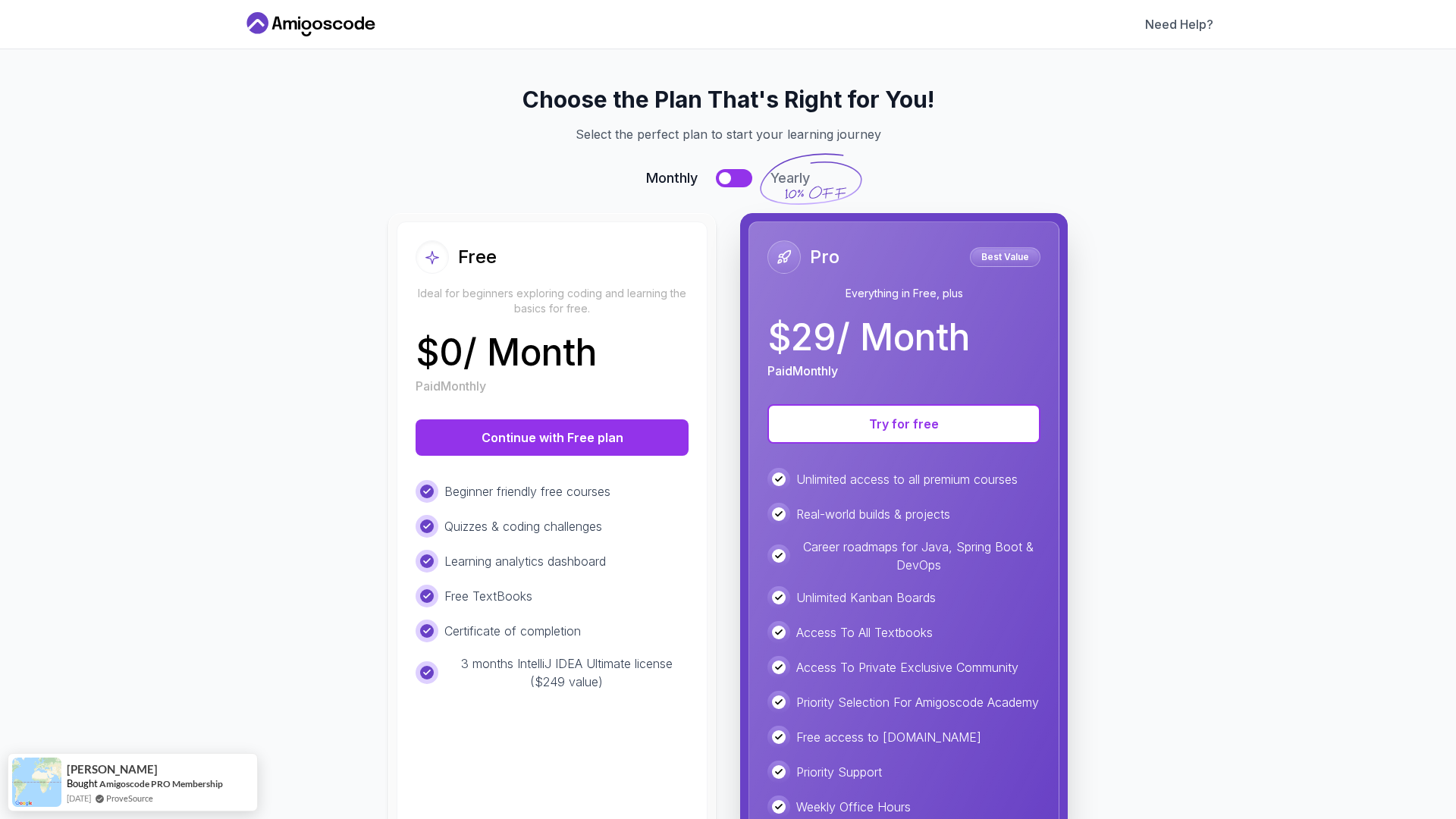
scroll to position [76, 0]
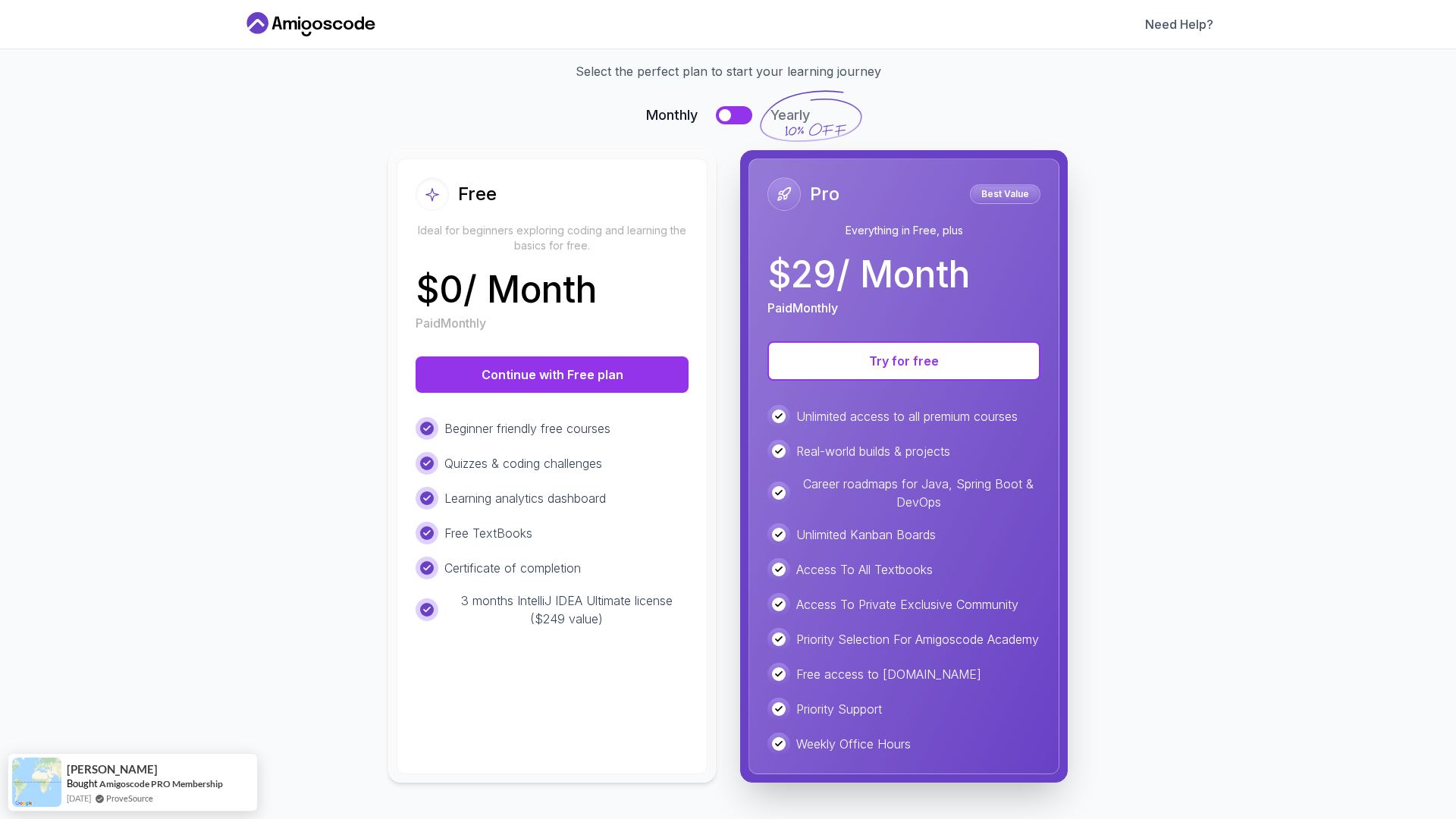
click at [601, 320] on div "Free Ideal for beginners exploring coding and learning the basics for free. $ 0…" at bounding box center [552, 466] width 311 height 616
click at [834, 355] on button "Try for free" at bounding box center [903, 361] width 273 height 40
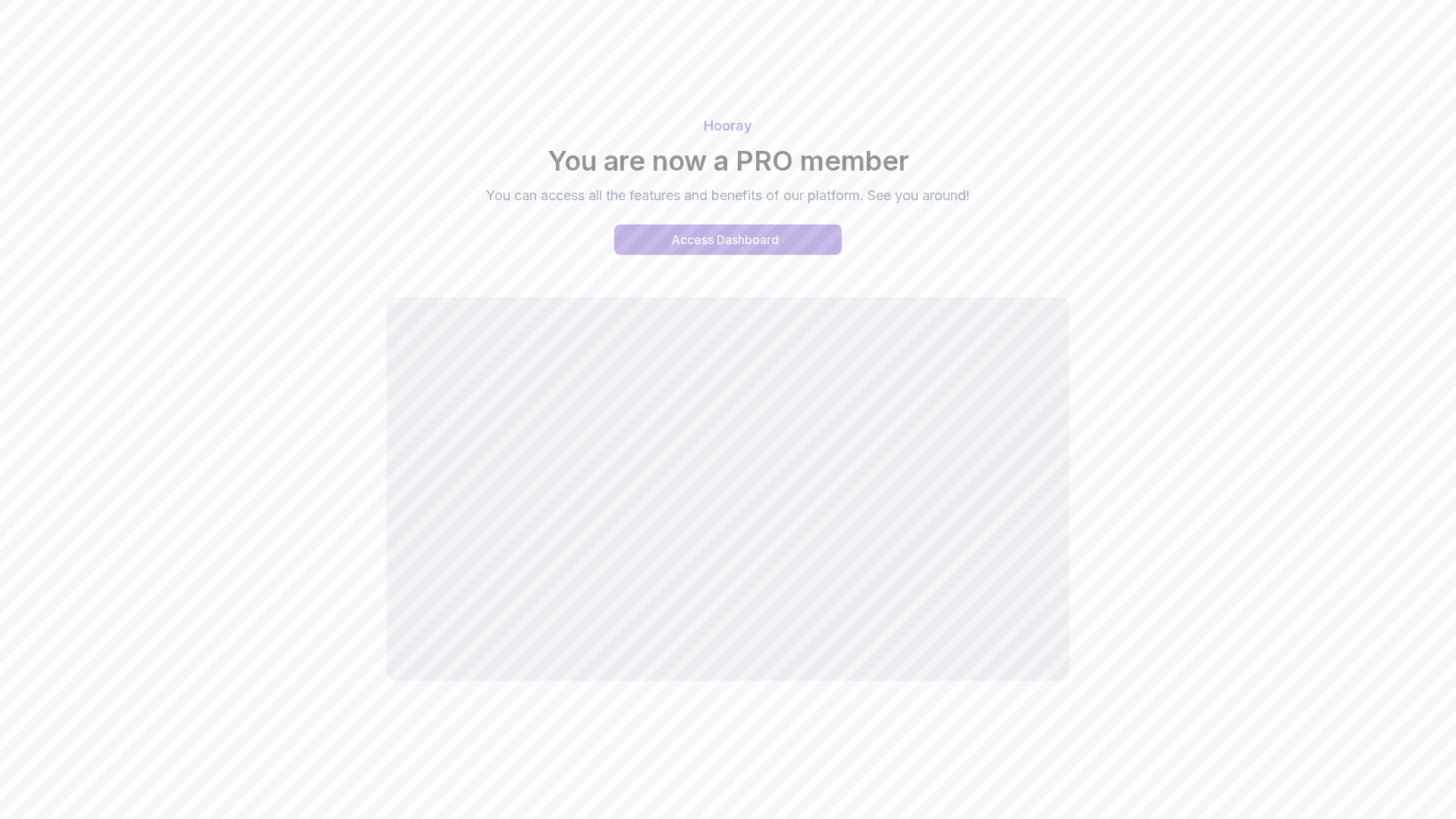
click at [730, 243] on div "Access Dashboard" at bounding box center [724, 239] width 107 height 18
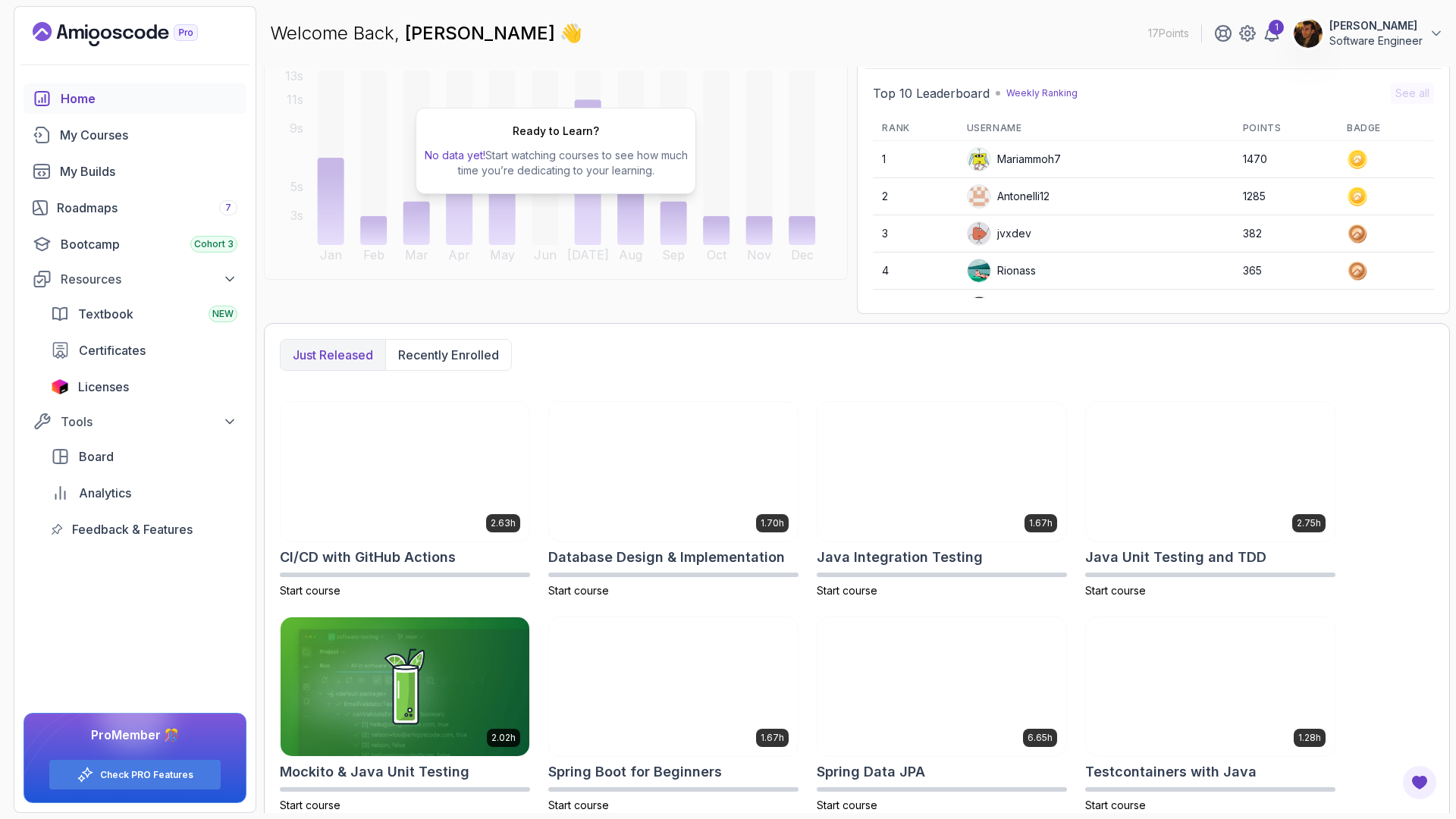
scroll to position [153, 0]
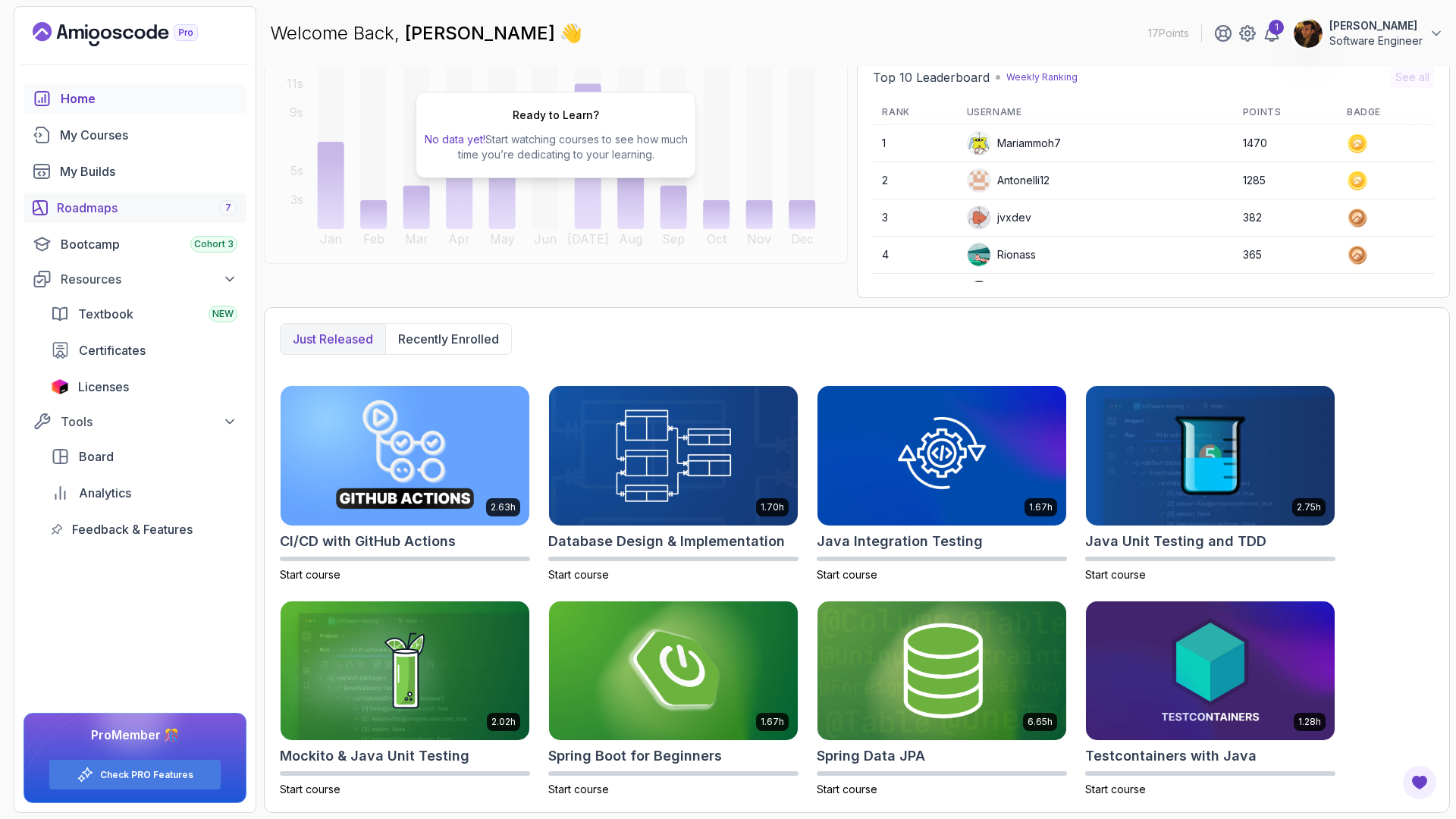
click at [138, 208] on div "Roadmaps 7" at bounding box center [147, 208] width 180 height 18
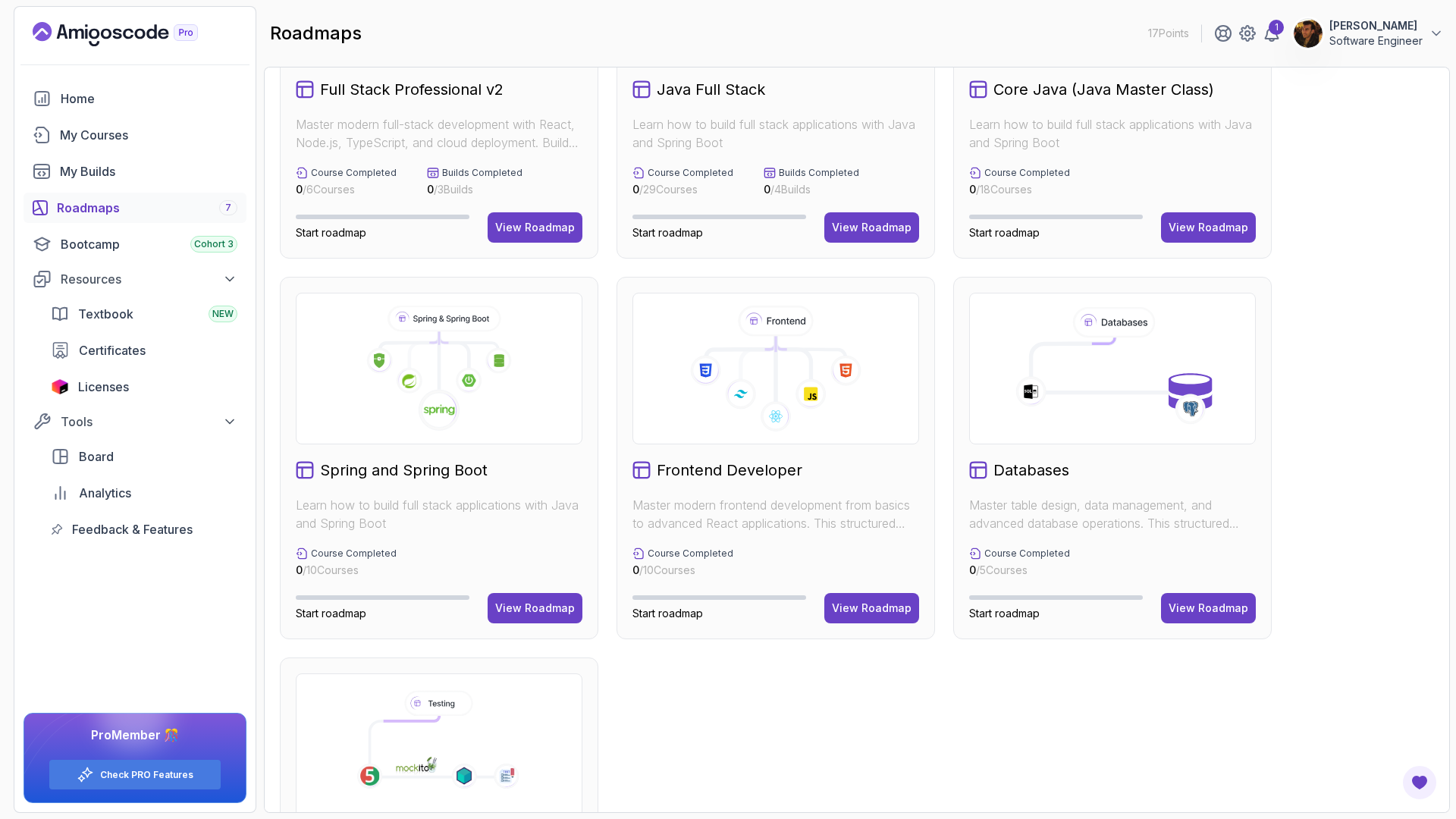
scroll to position [189, 0]
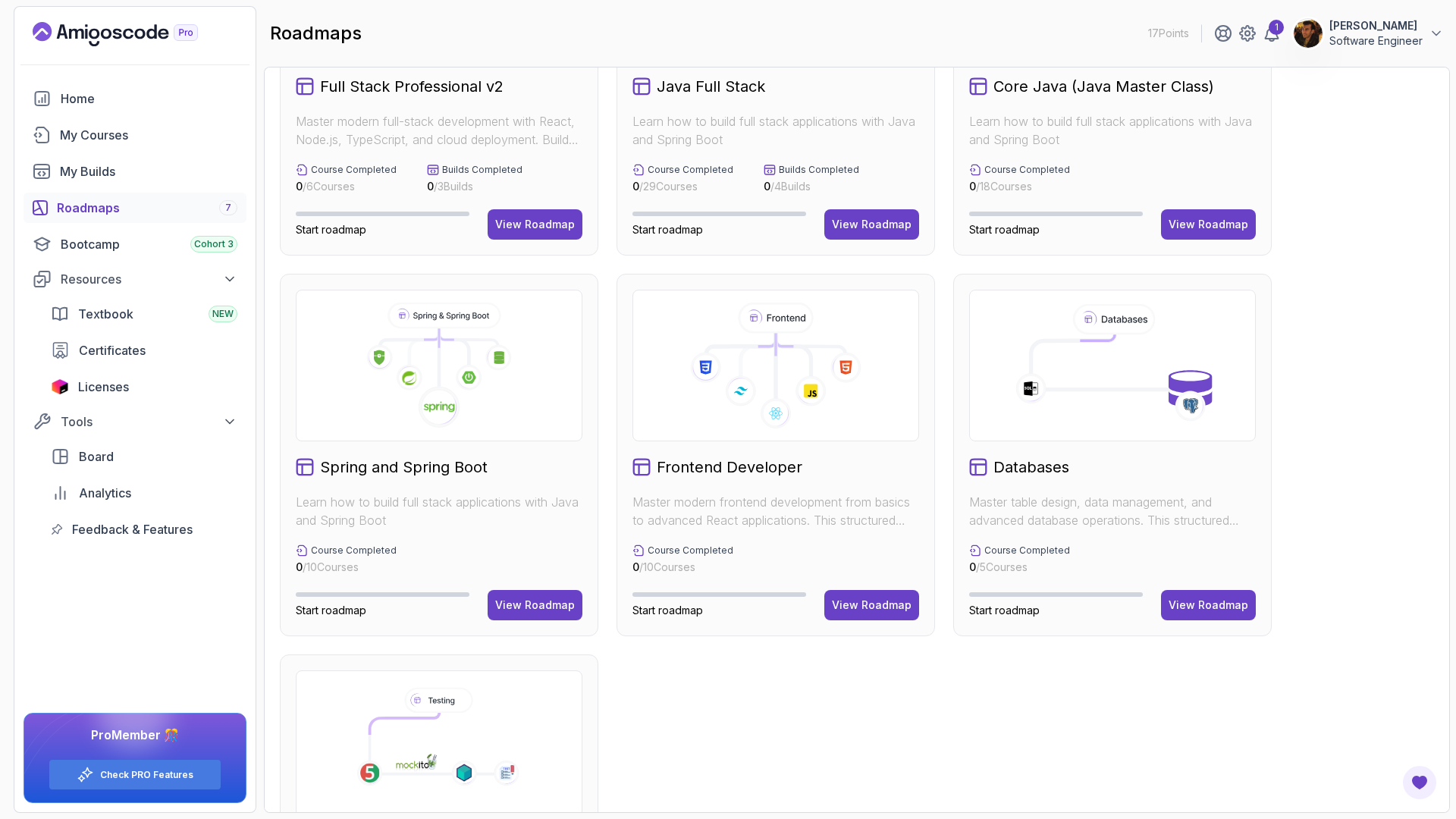
click at [496, 437] on div at bounding box center [439, 365] width 287 height 152
click at [550, 609] on div "View Roadmap" at bounding box center [535, 605] width 79 height 15
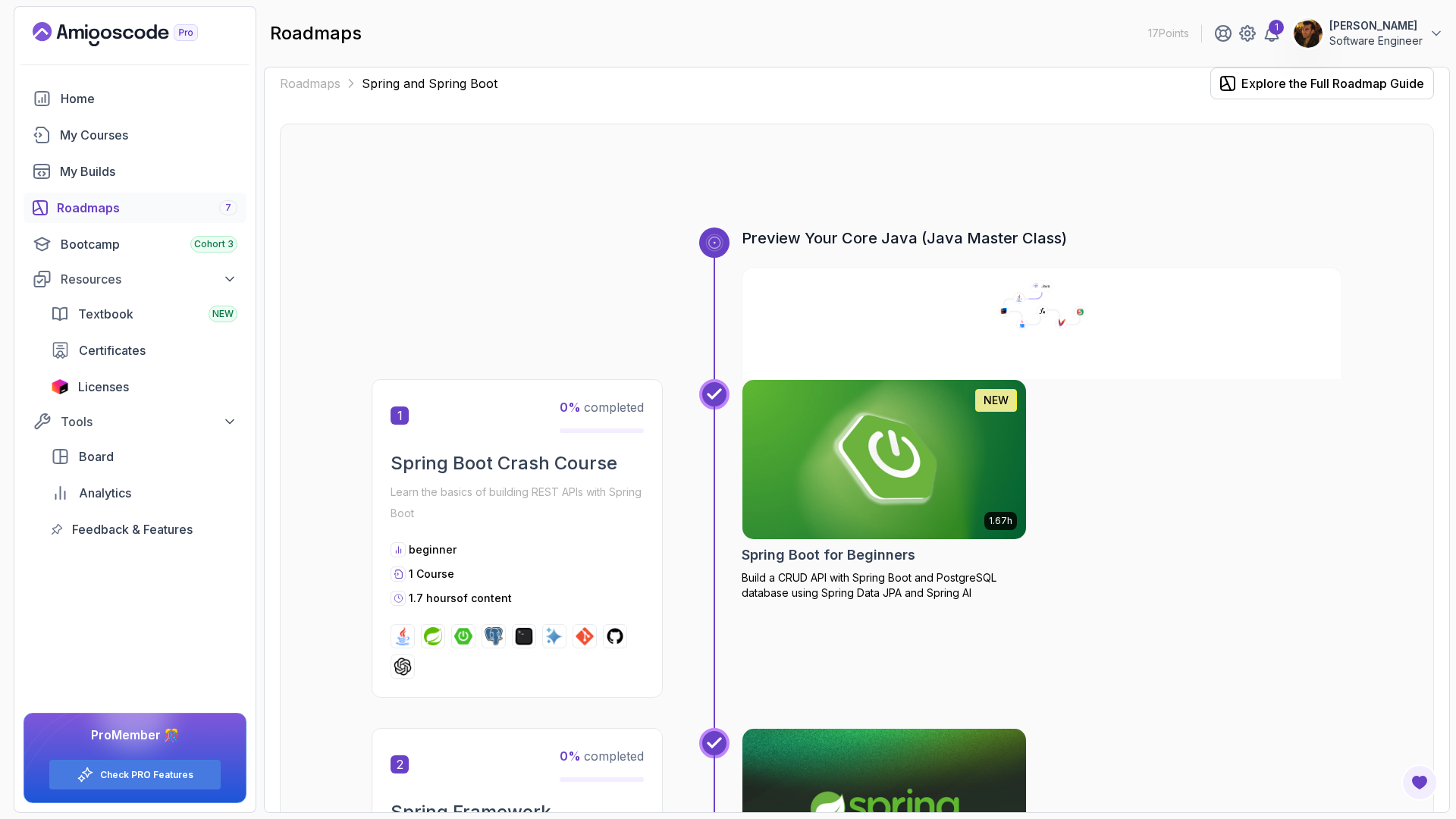
scroll to position [16, 0]
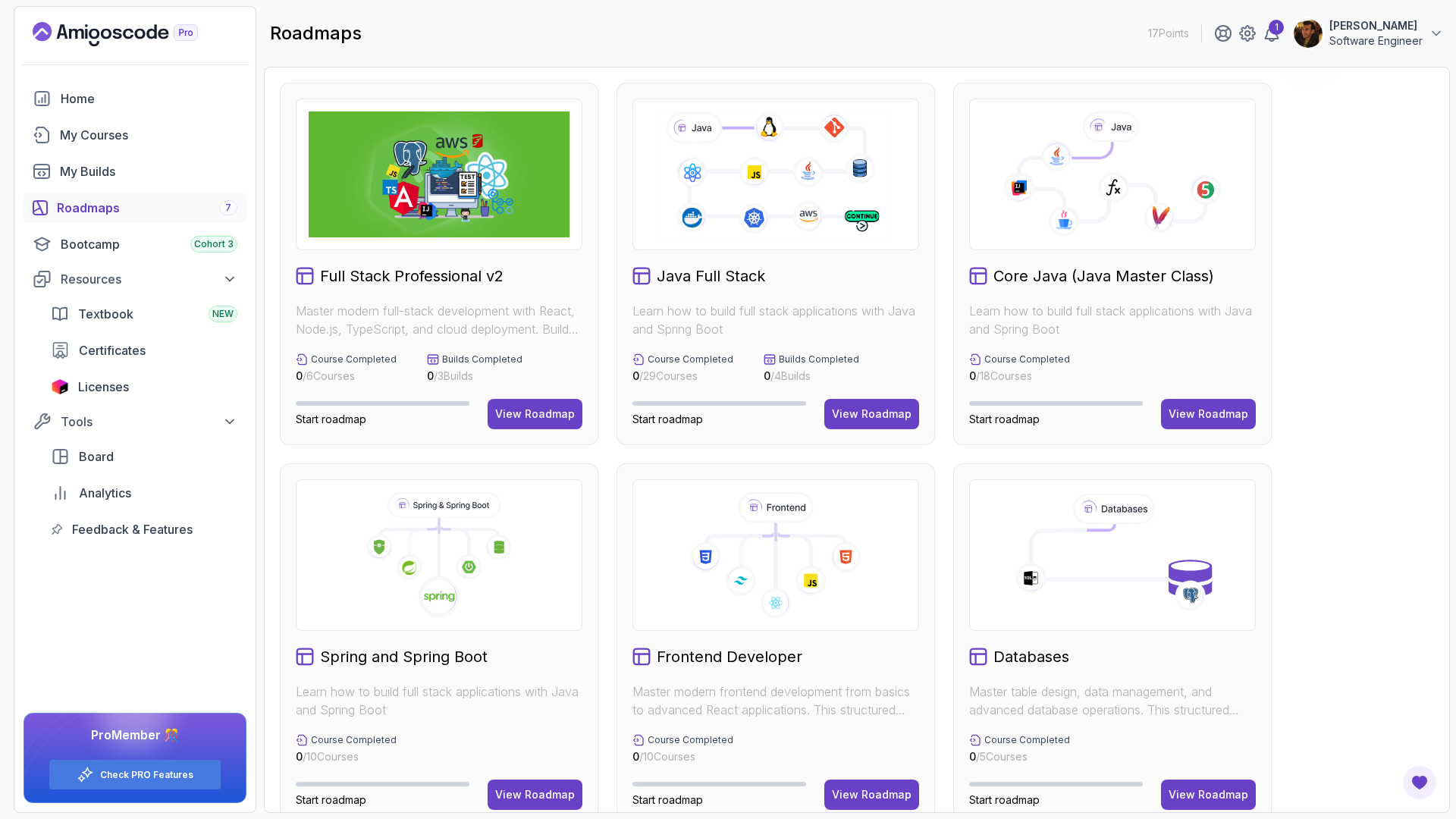
scroll to position [410, 0]
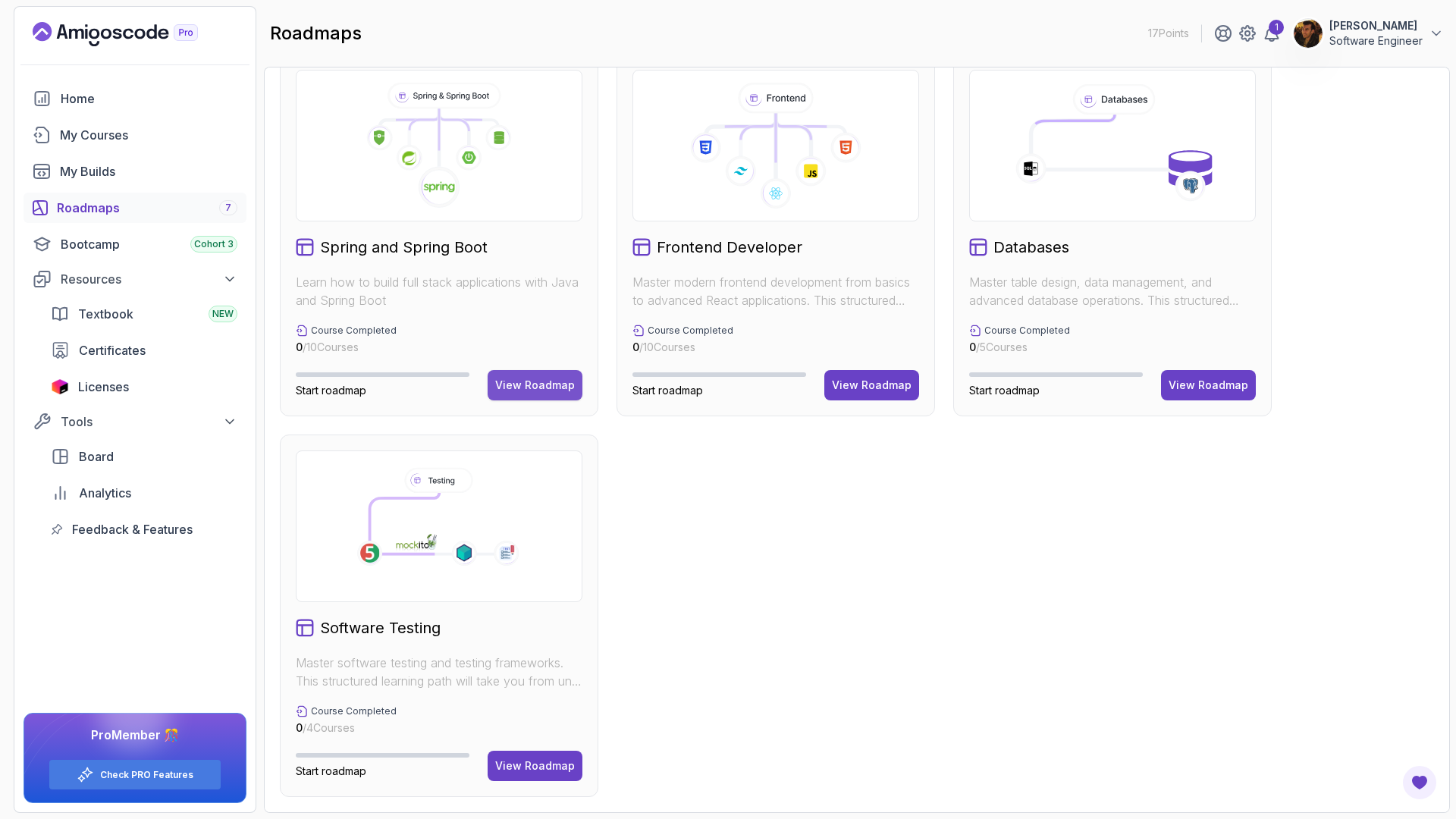
click at [517, 390] on div "View Roadmap" at bounding box center [535, 385] width 79 height 15
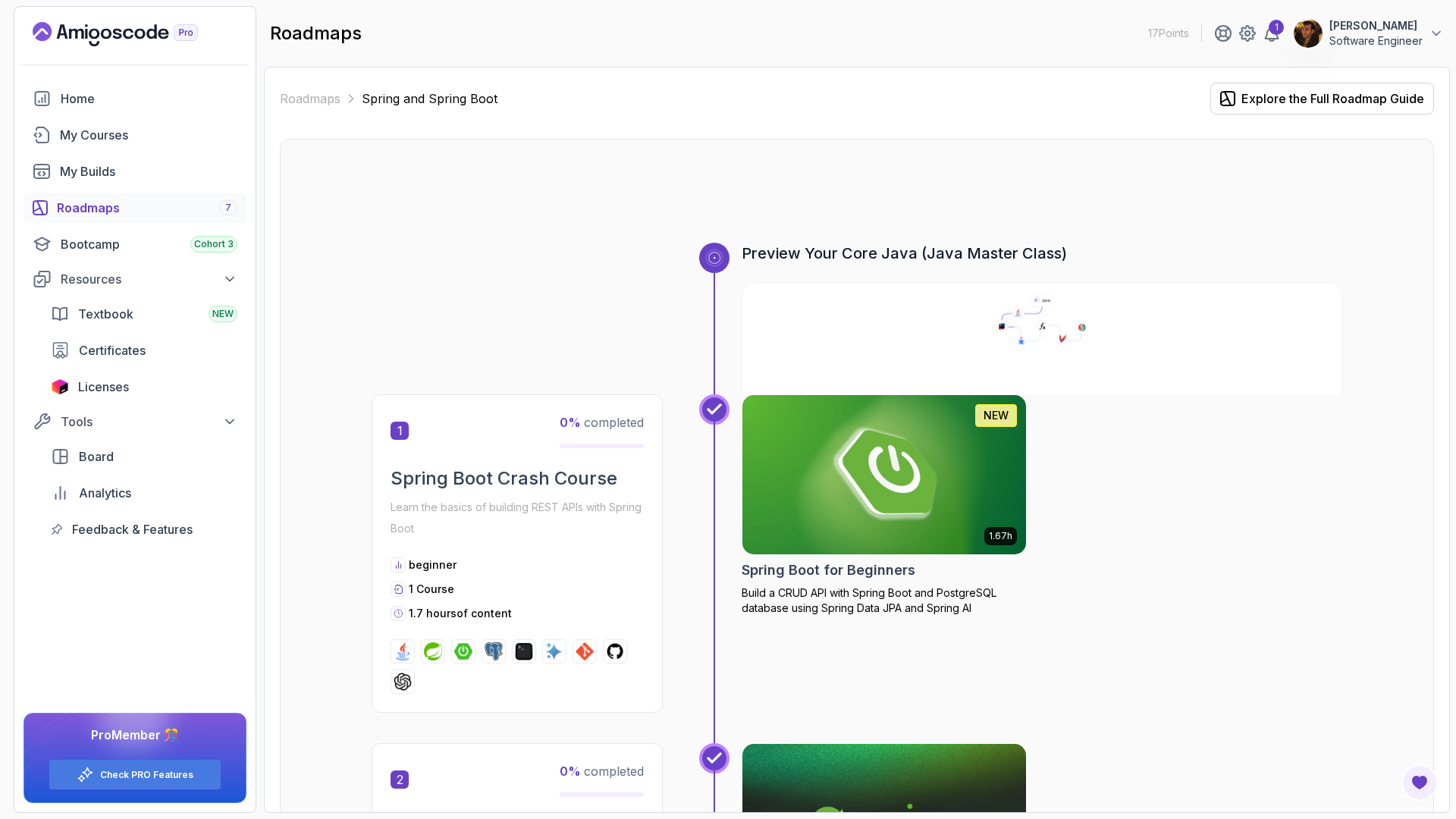
click at [864, 389] on link at bounding box center [1042, 377] width 601 height 189
click at [847, 488] on img at bounding box center [884, 475] width 298 height 167
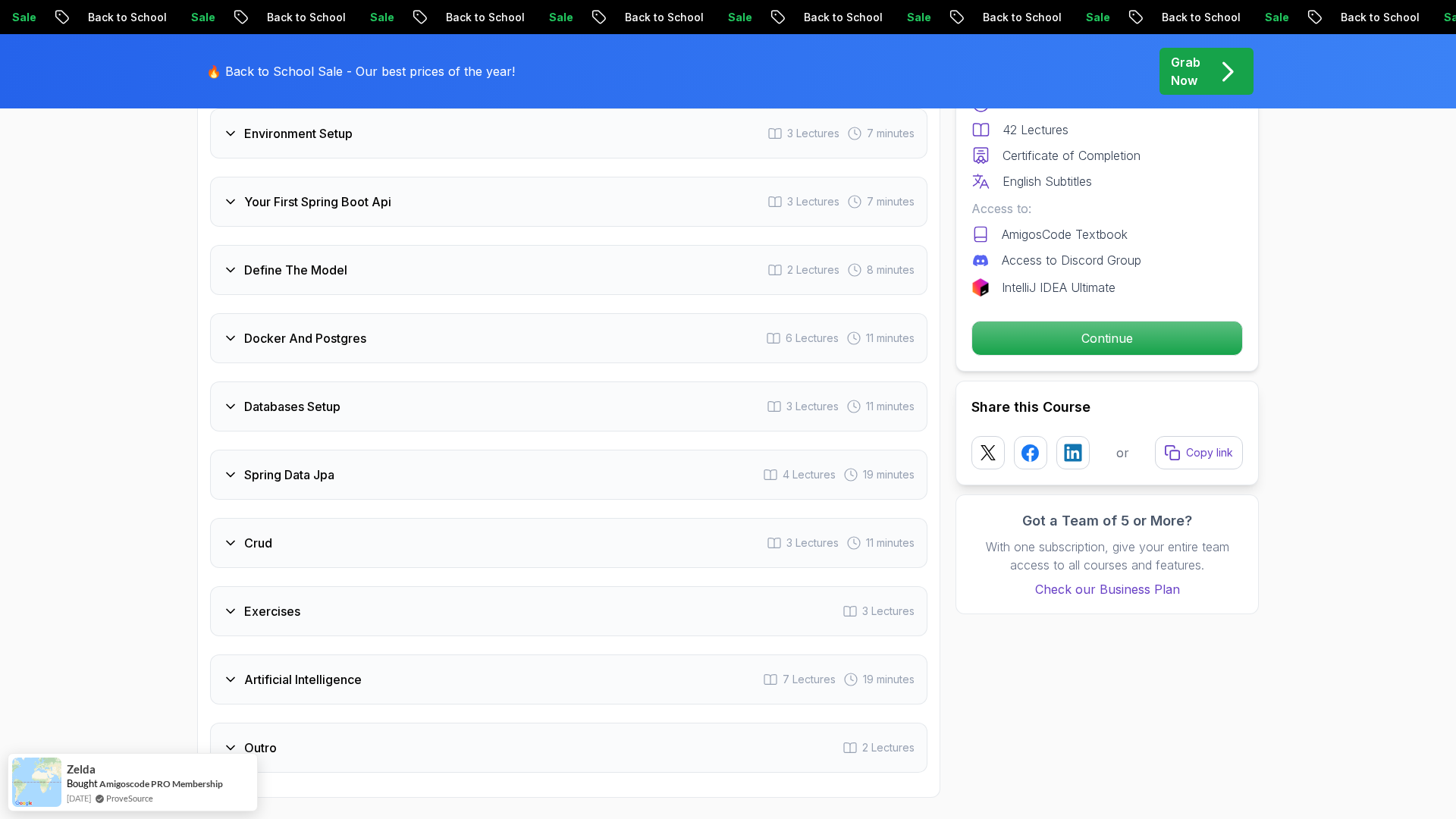
scroll to position [2144, 0]
click at [532, 452] on div "Databases Setup 3 Lectures 11 minutes" at bounding box center [568, 476] width 717 height 50
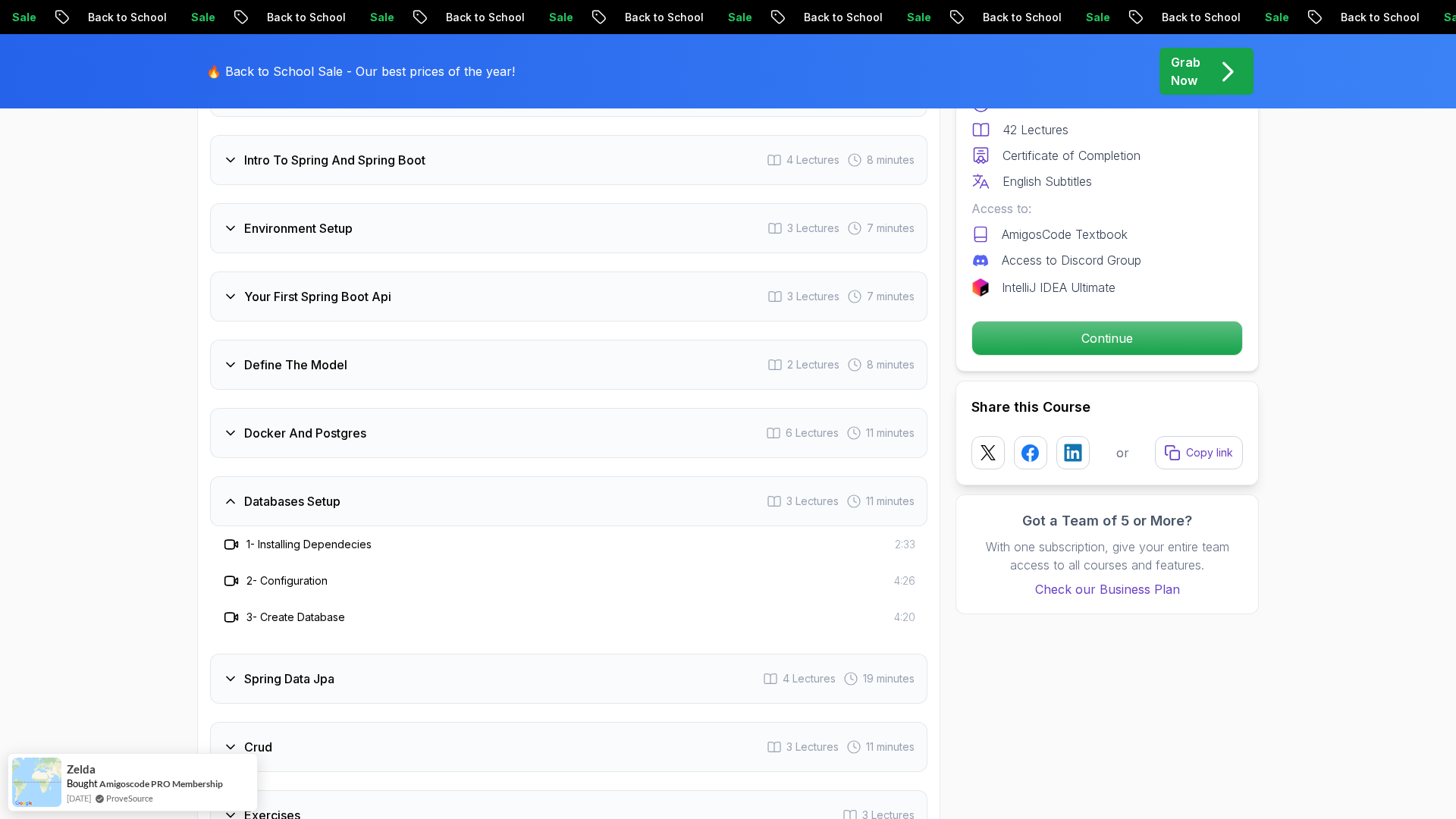
scroll to position [2043, 0]
click at [456, 274] on div "Your First Spring Boot Api 3 Lectures 7 minutes" at bounding box center [568, 299] width 717 height 50
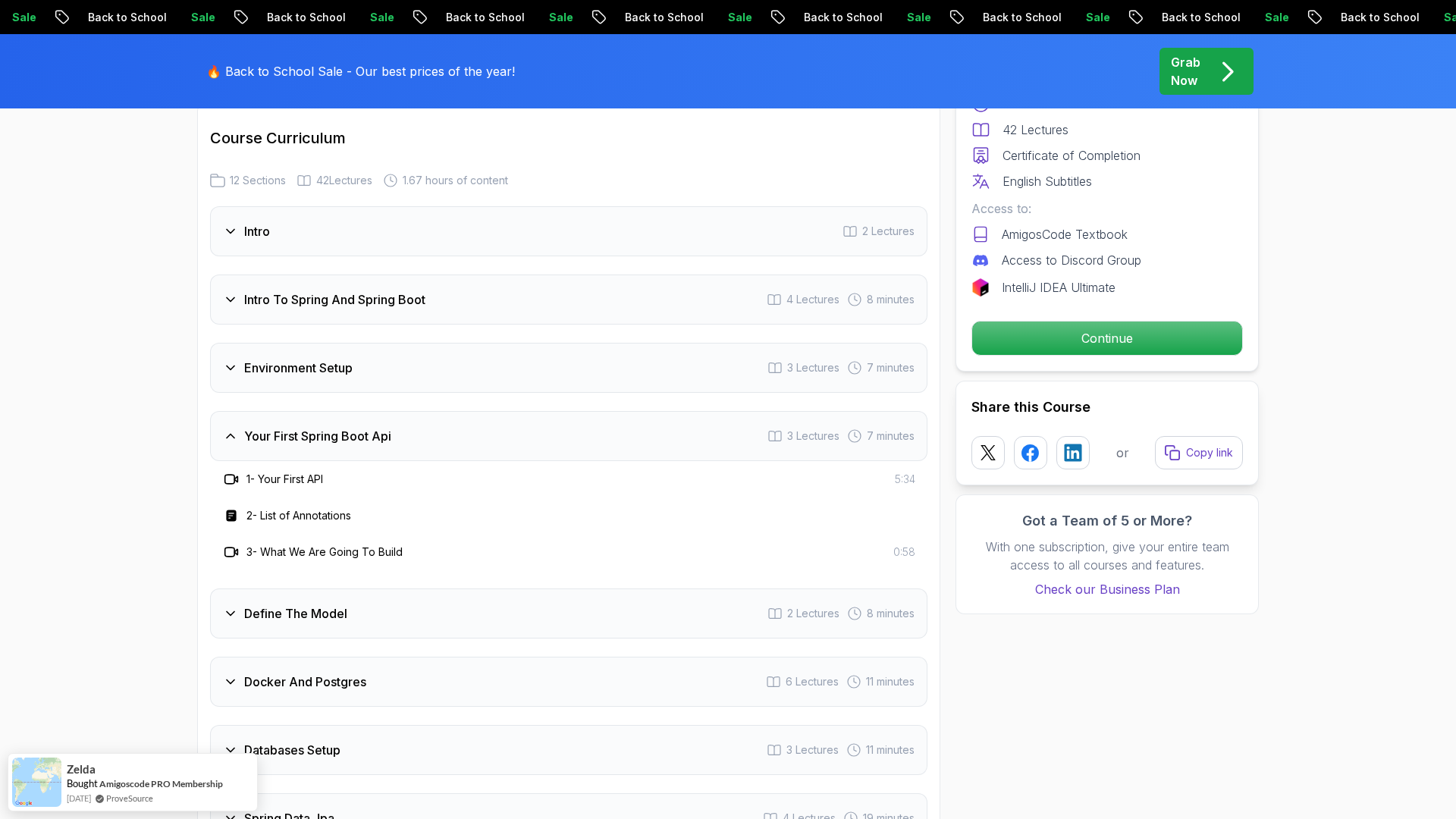
scroll to position [1905, 0]
click at [462, 344] on div "Environment Setup 3 Lectures 7 minutes" at bounding box center [568, 368] width 717 height 50
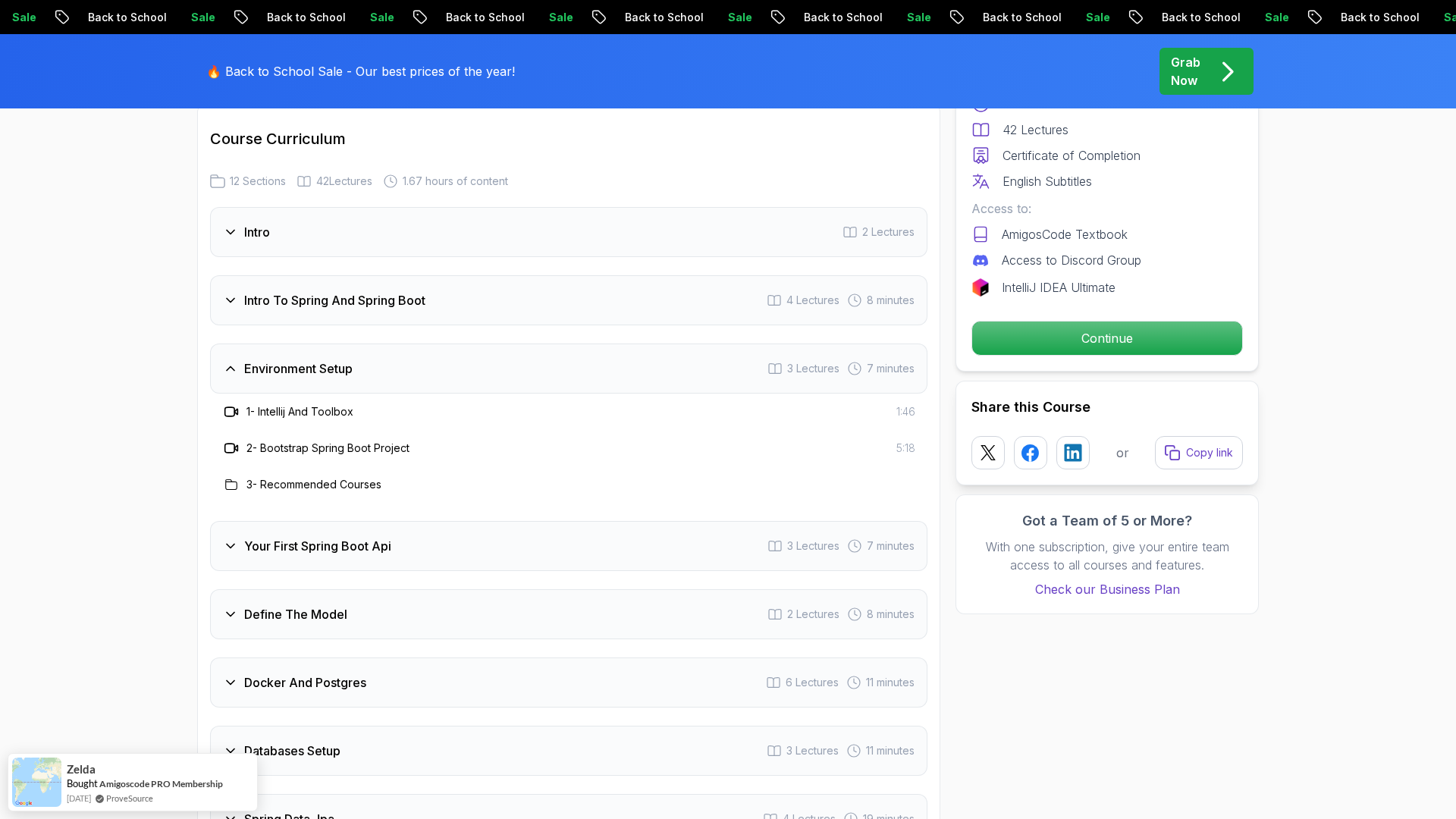
click at [465, 281] on div "Intro To Spring And Spring Boot 4 Lectures 8 minutes" at bounding box center [568, 300] width 717 height 50
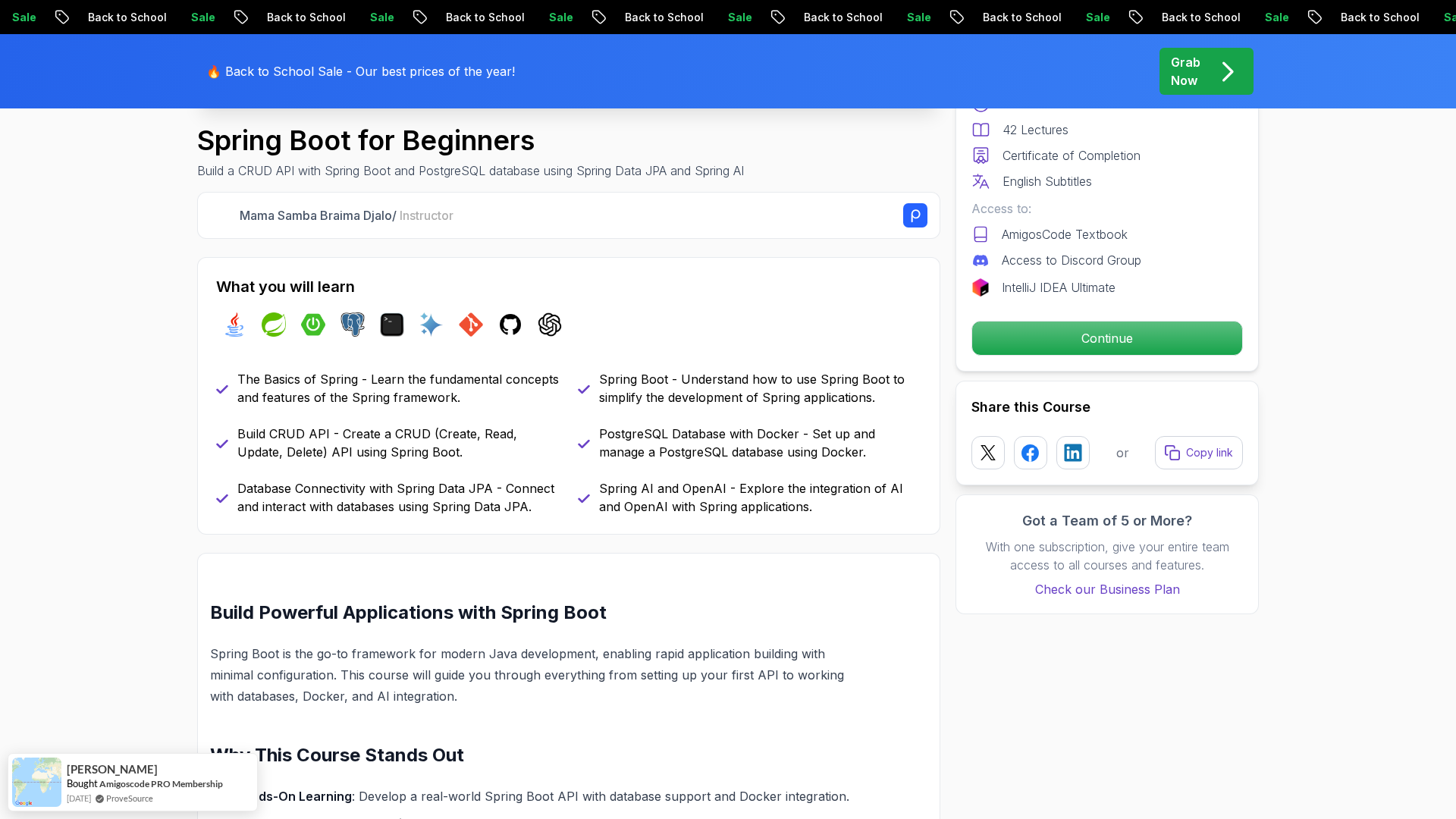
scroll to position [0, 0]
